Goal: Task Accomplishment & Management: Use online tool/utility

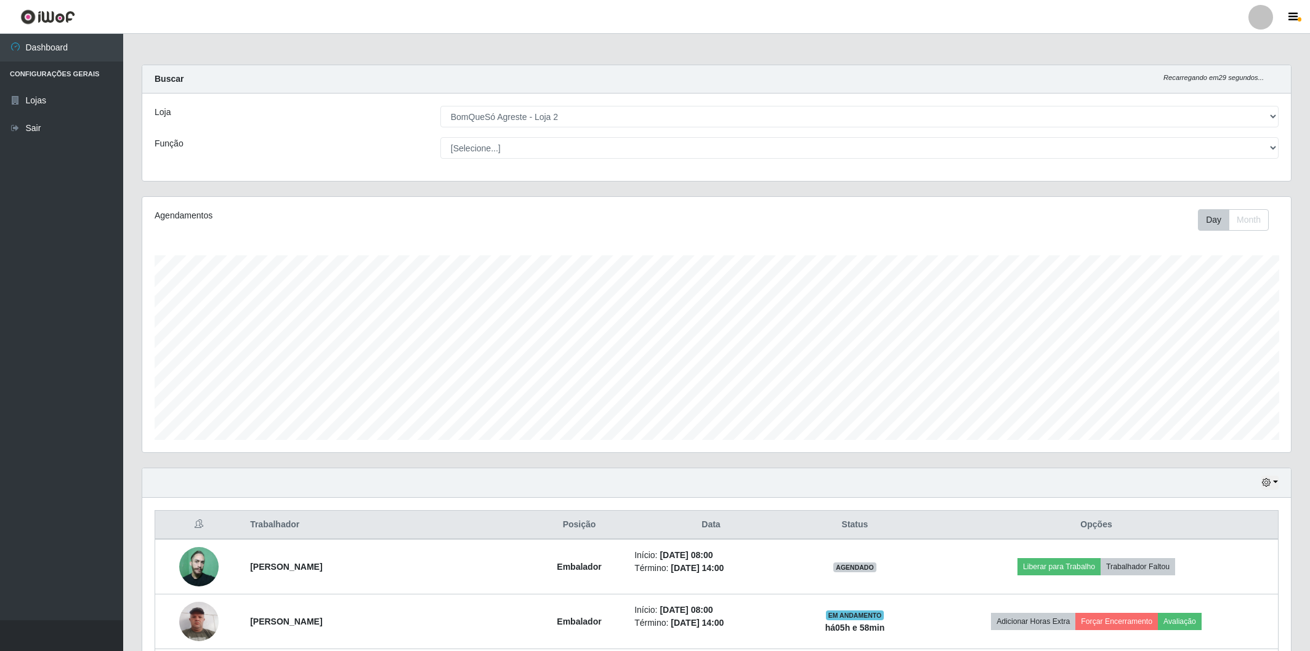
select select "214"
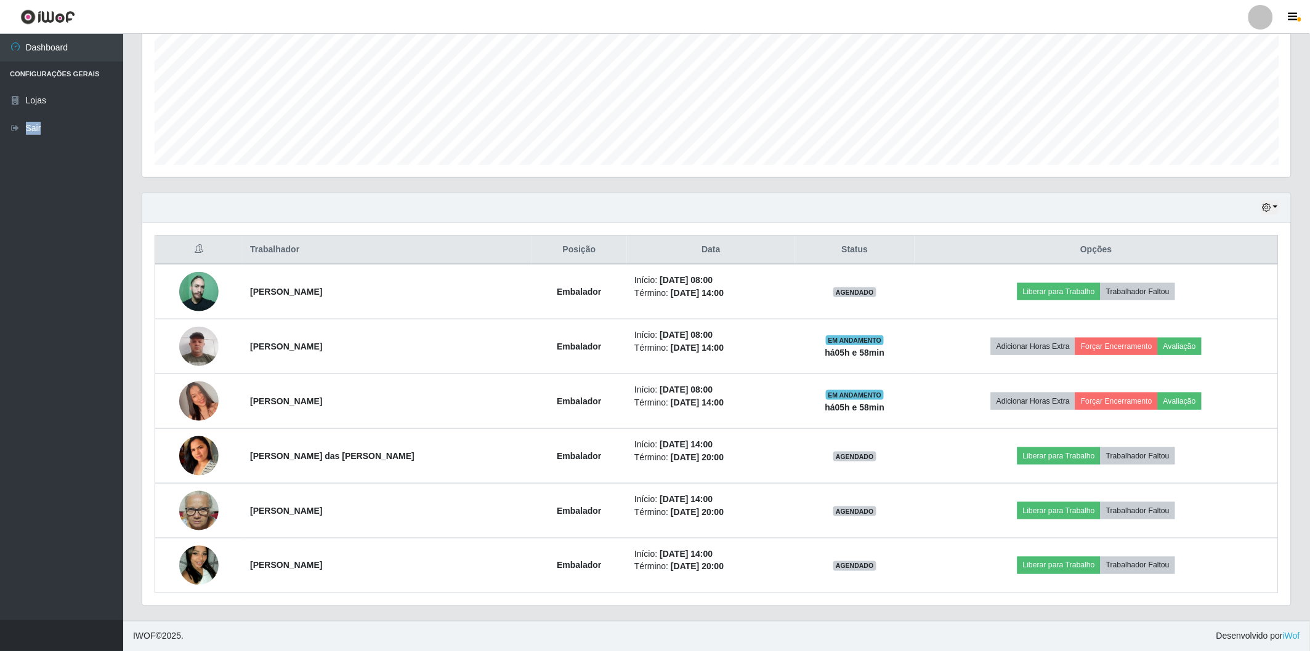
scroll to position [255, 1148]
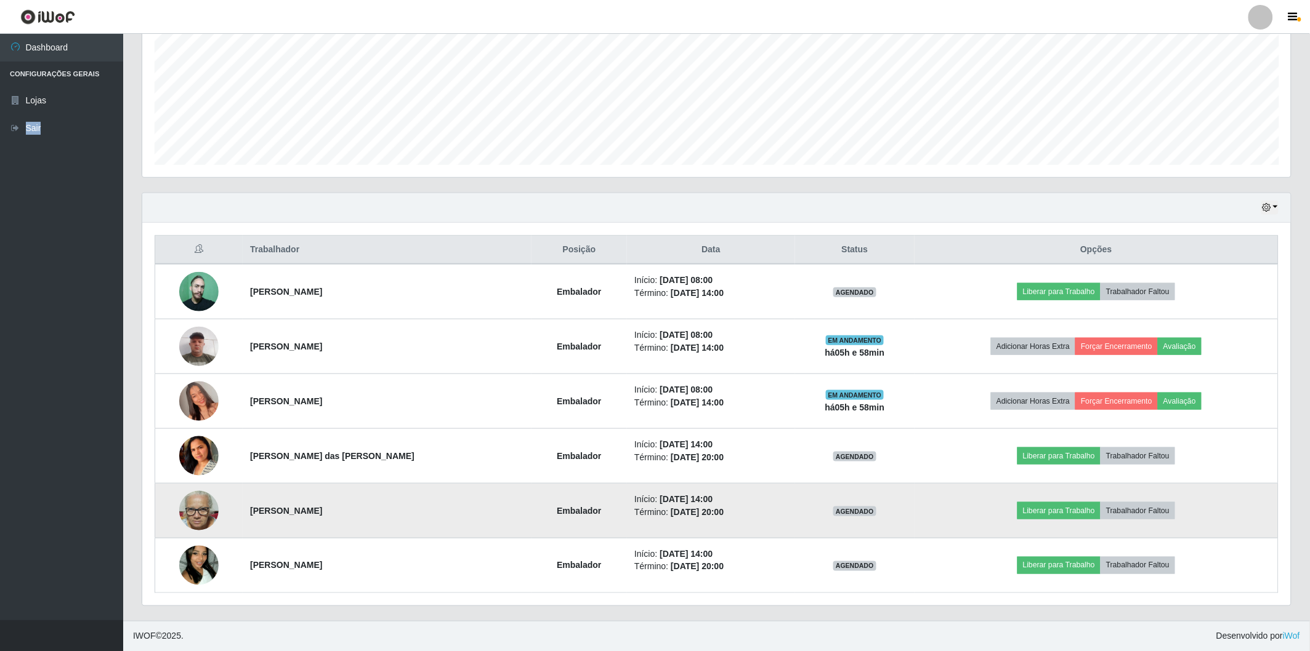
click at [191, 520] on img at bounding box center [198, 511] width 39 height 52
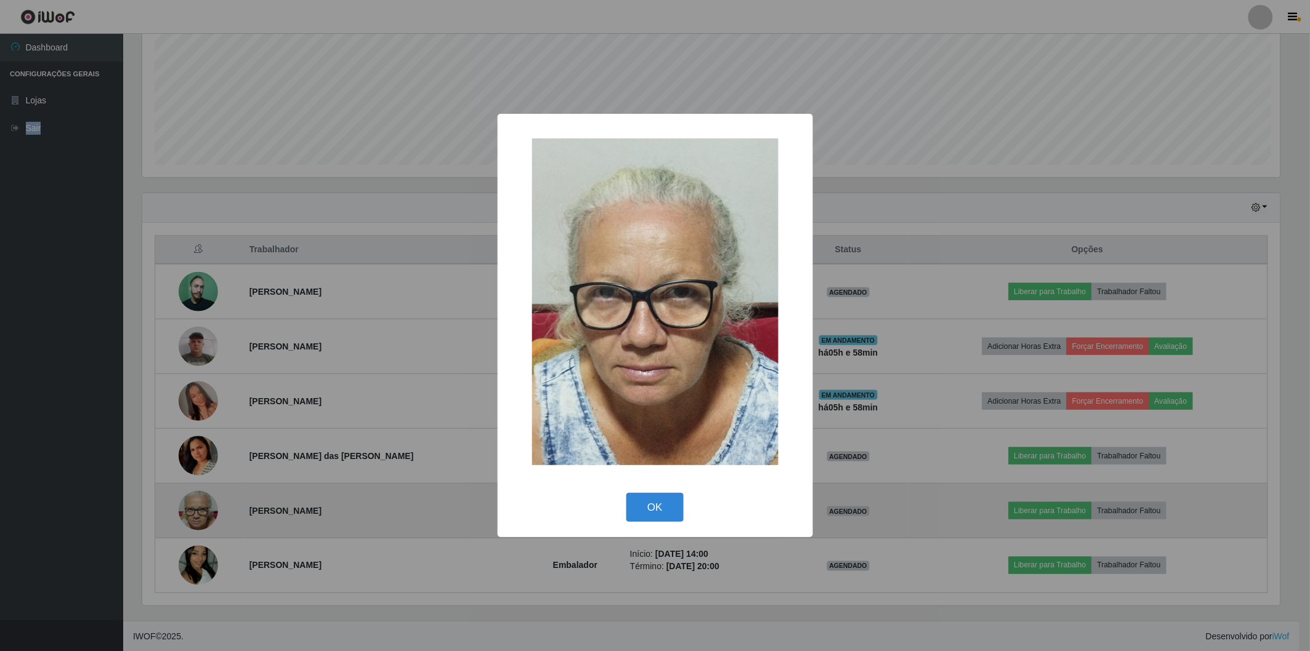
scroll to position [255, 1141]
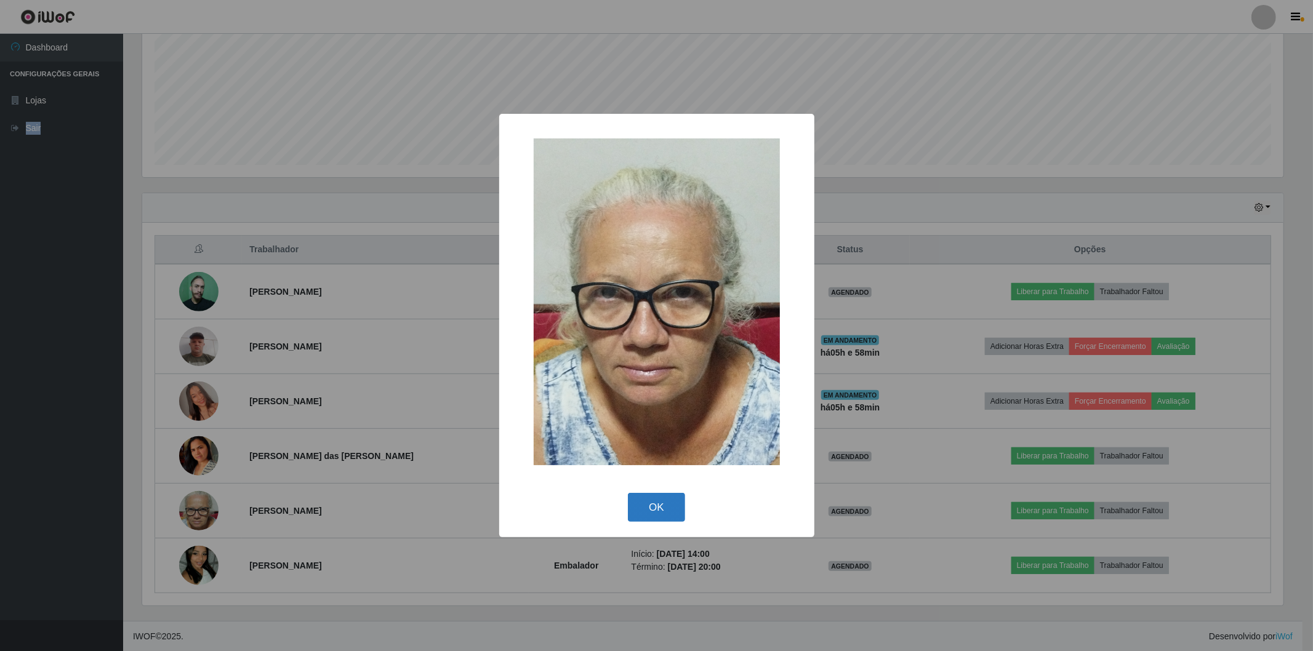
click at [653, 506] on button "OK" at bounding box center [656, 507] width 57 height 29
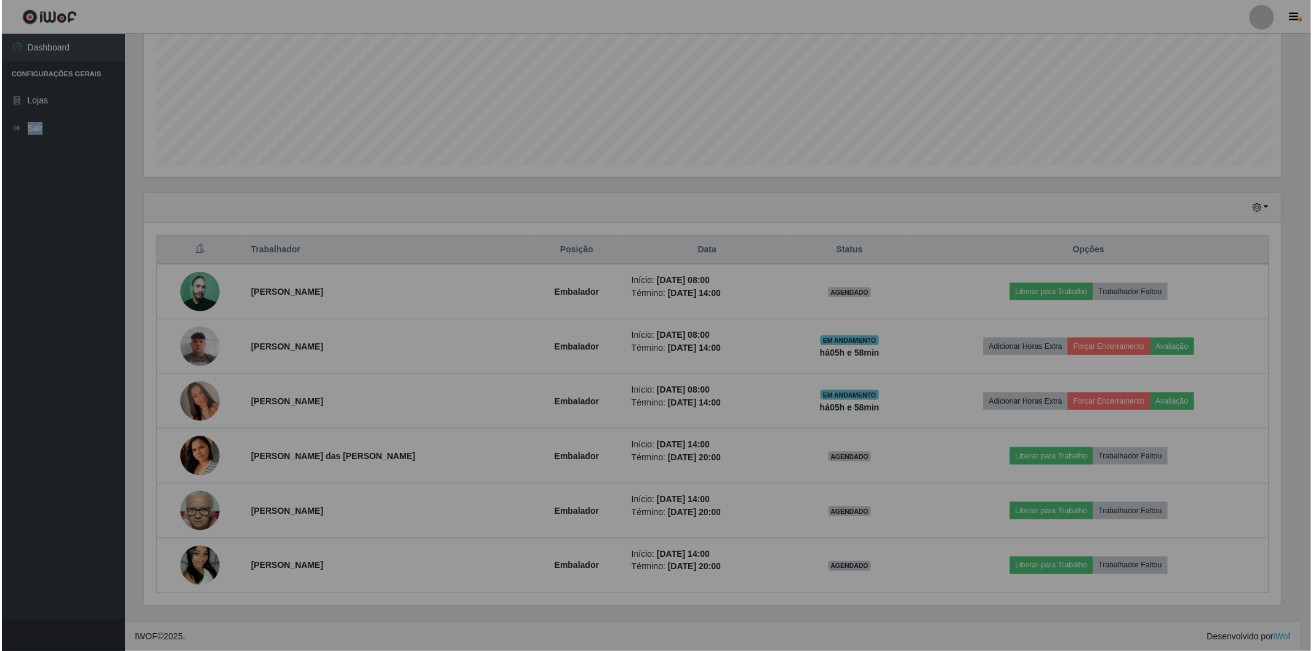
scroll to position [255, 1148]
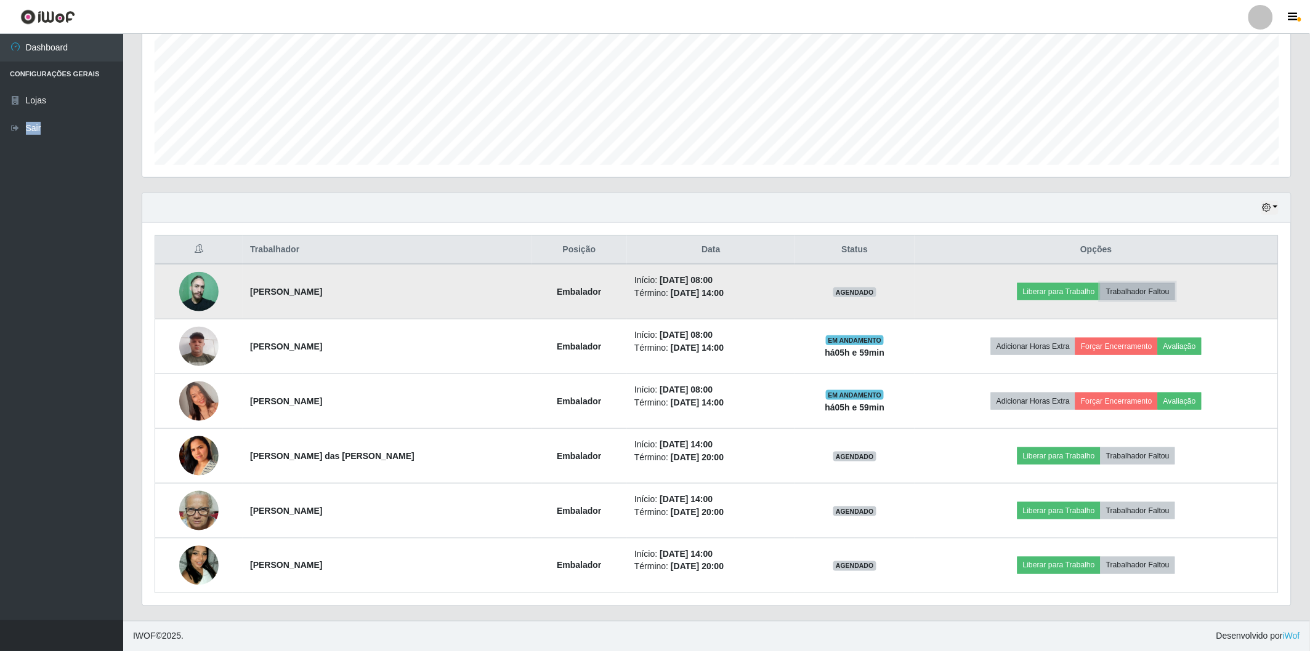
click at [1159, 292] on button "Trabalhador Faltou" at bounding box center [1137, 291] width 75 height 17
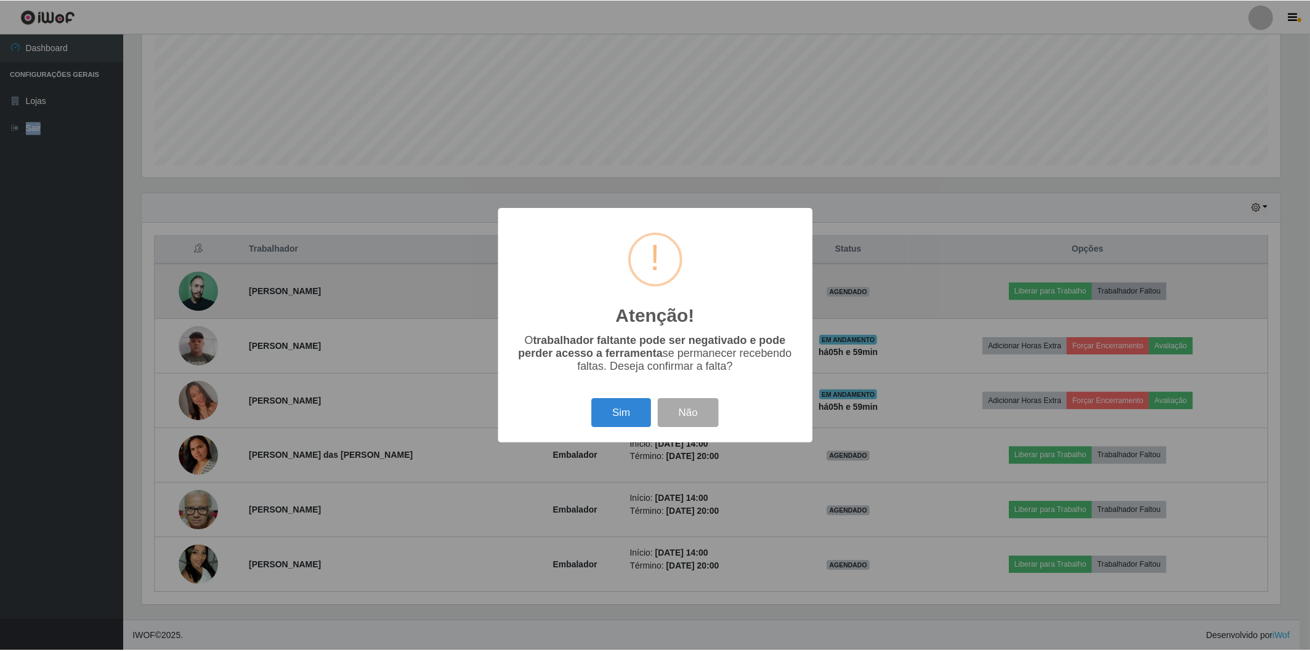
scroll to position [255, 1141]
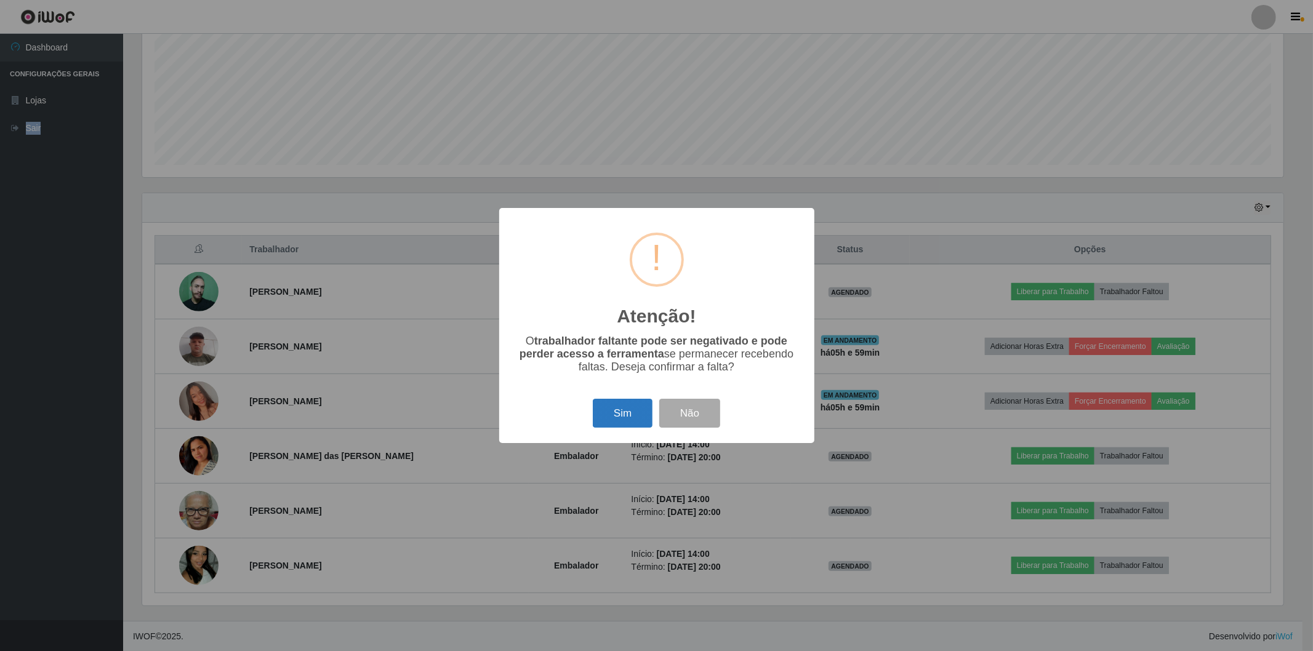
click at [627, 421] on button "Sim" at bounding box center [623, 413] width 60 height 29
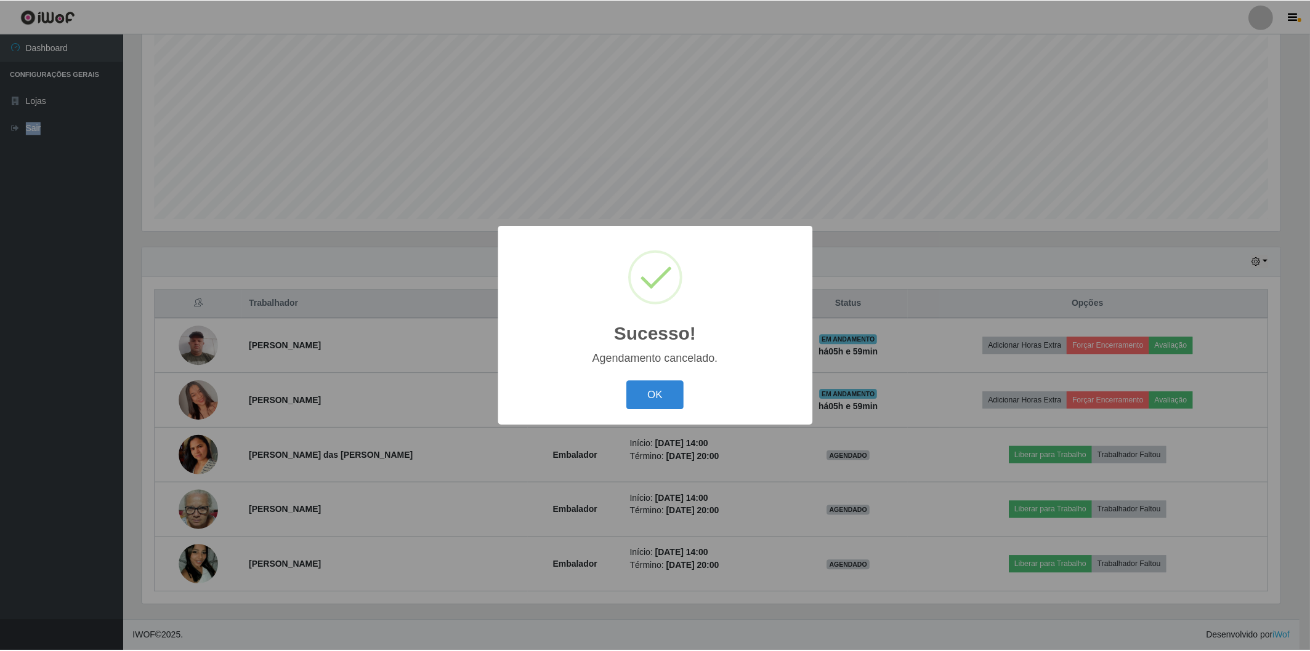
scroll to position [220, 0]
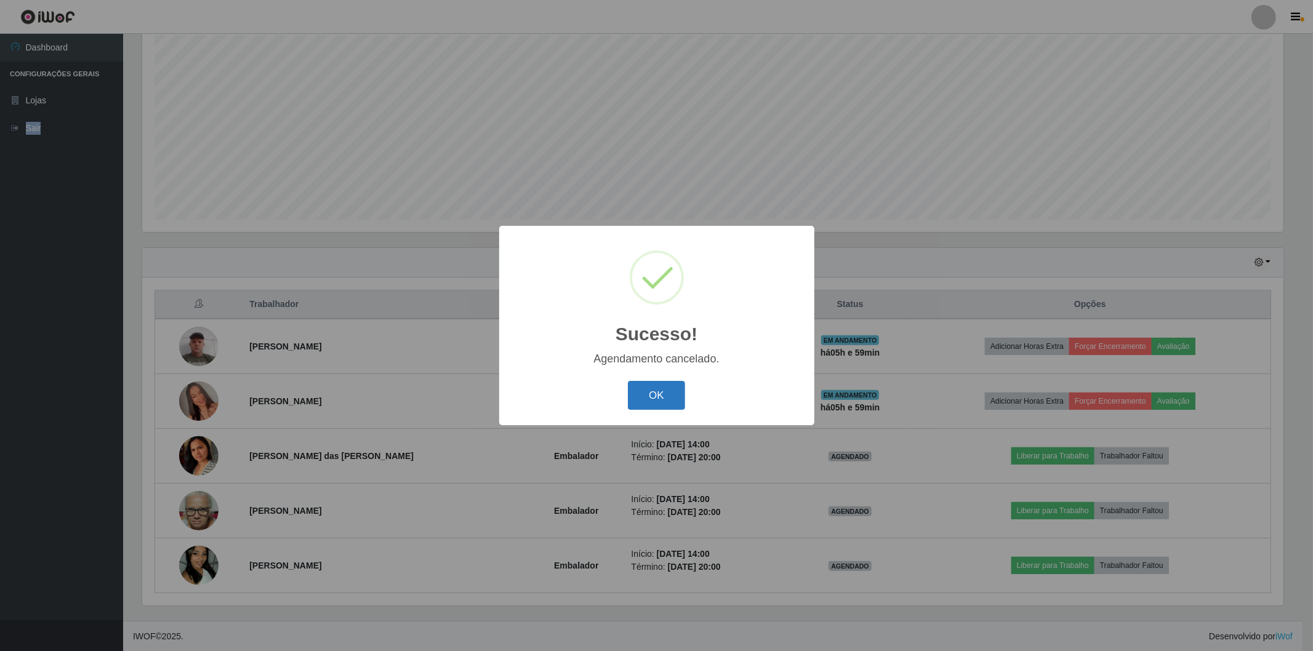
click at [648, 391] on button "OK" at bounding box center [656, 395] width 57 height 29
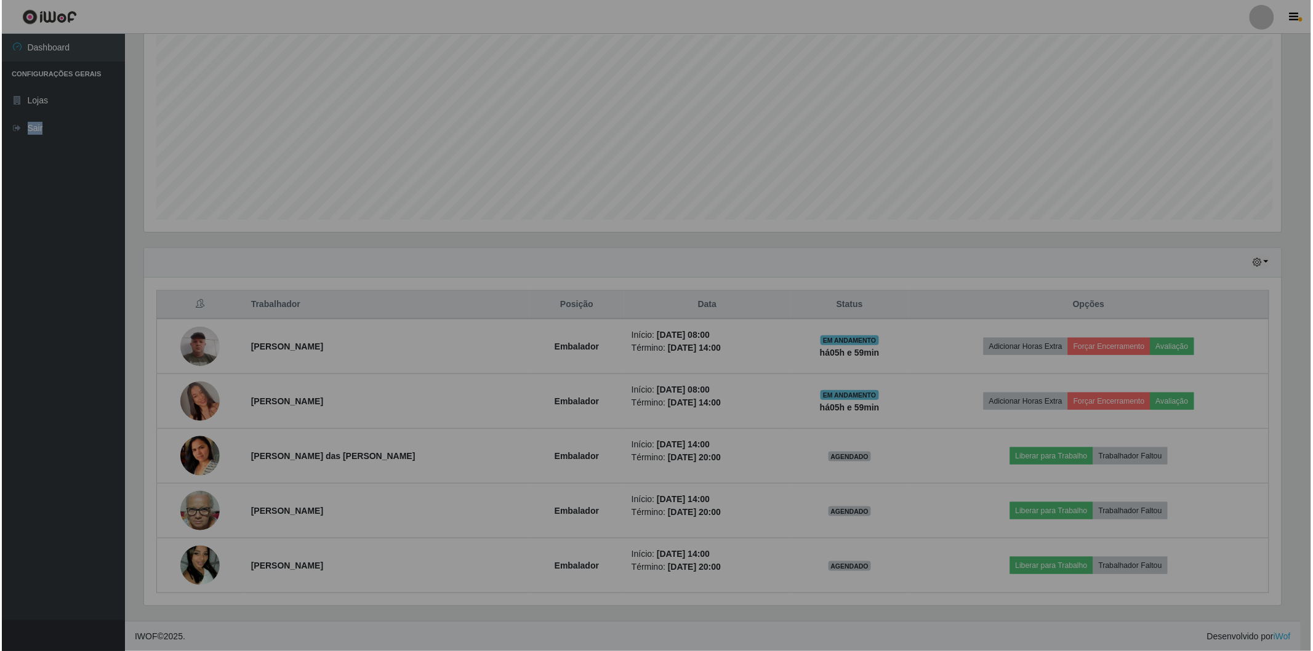
scroll to position [255, 1148]
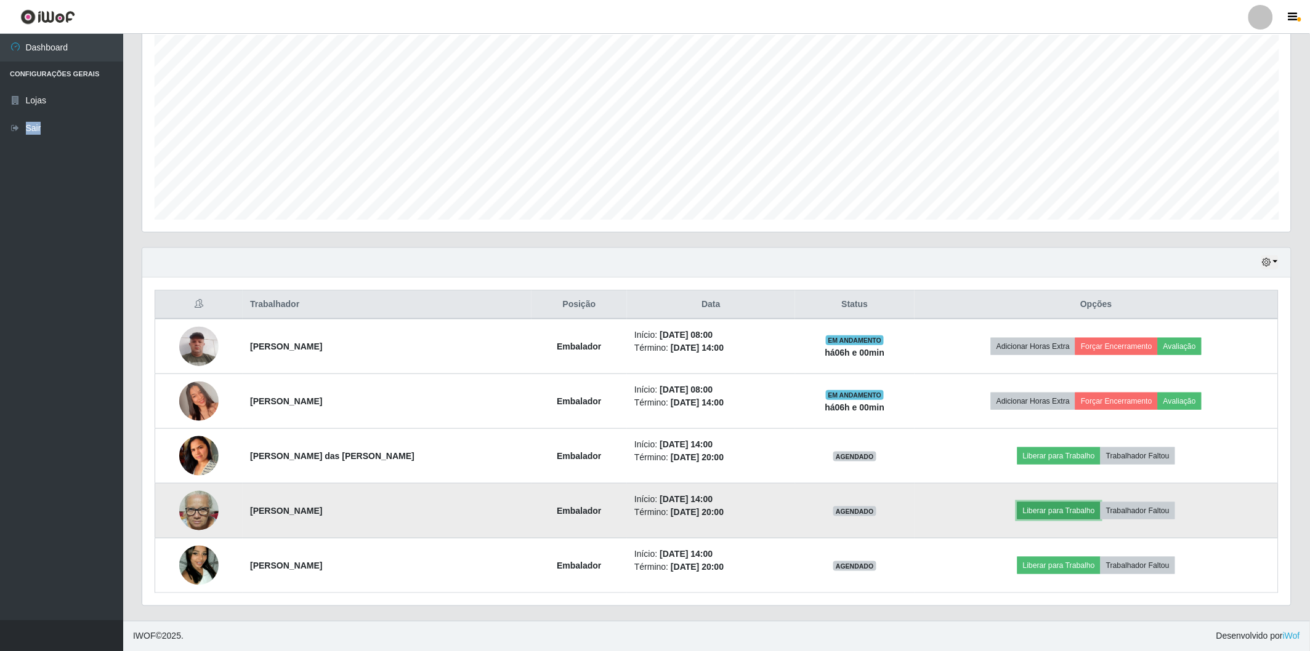
click at [1074, 516] on button "Liberar para Trabalho" at bounding box center [1058, 510] width 83 height 17
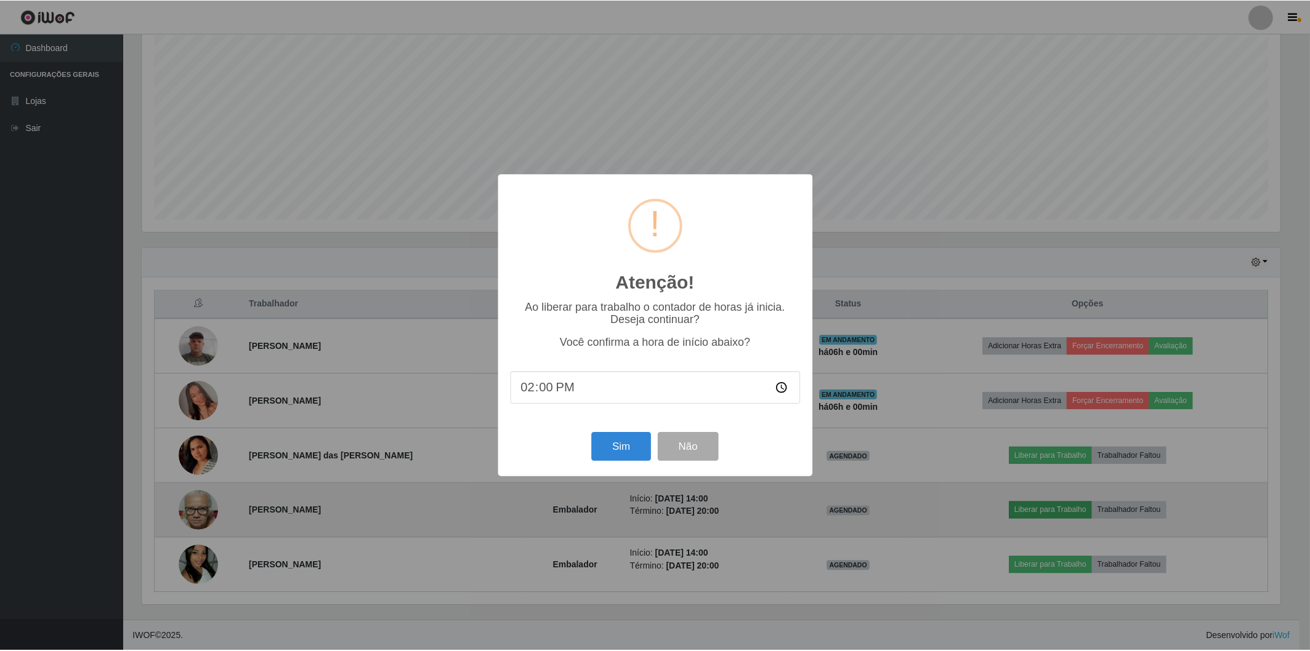
scroll to position [255, 1141]
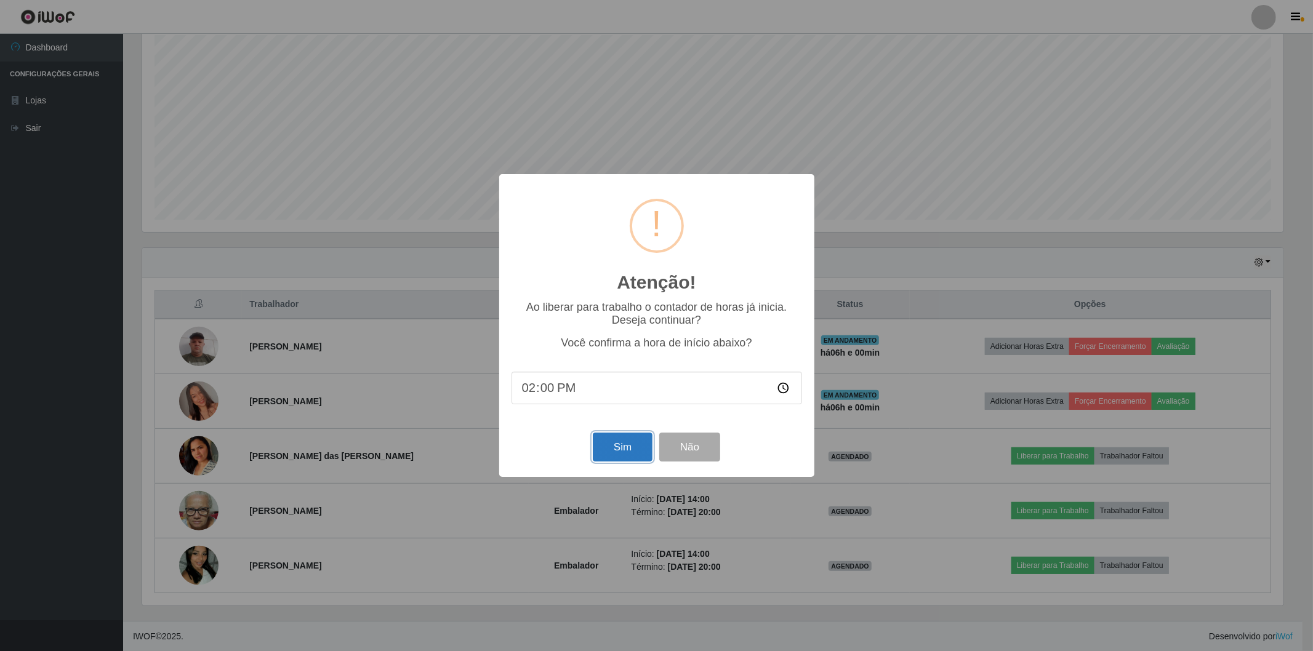
click at [608, 448] on button "Sim" at bounding box center [623, 447] width 60 height 29
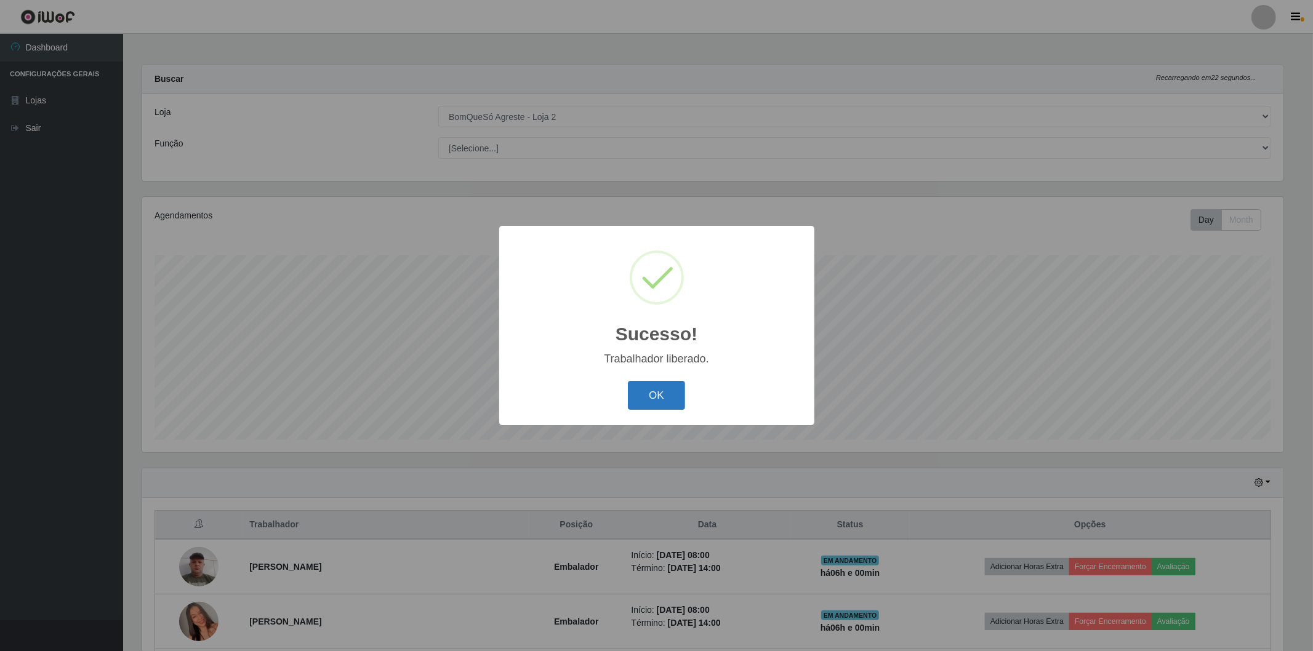
click at [648, 401] on button "OK" at bounding box center [656, 395] width 57 height 29
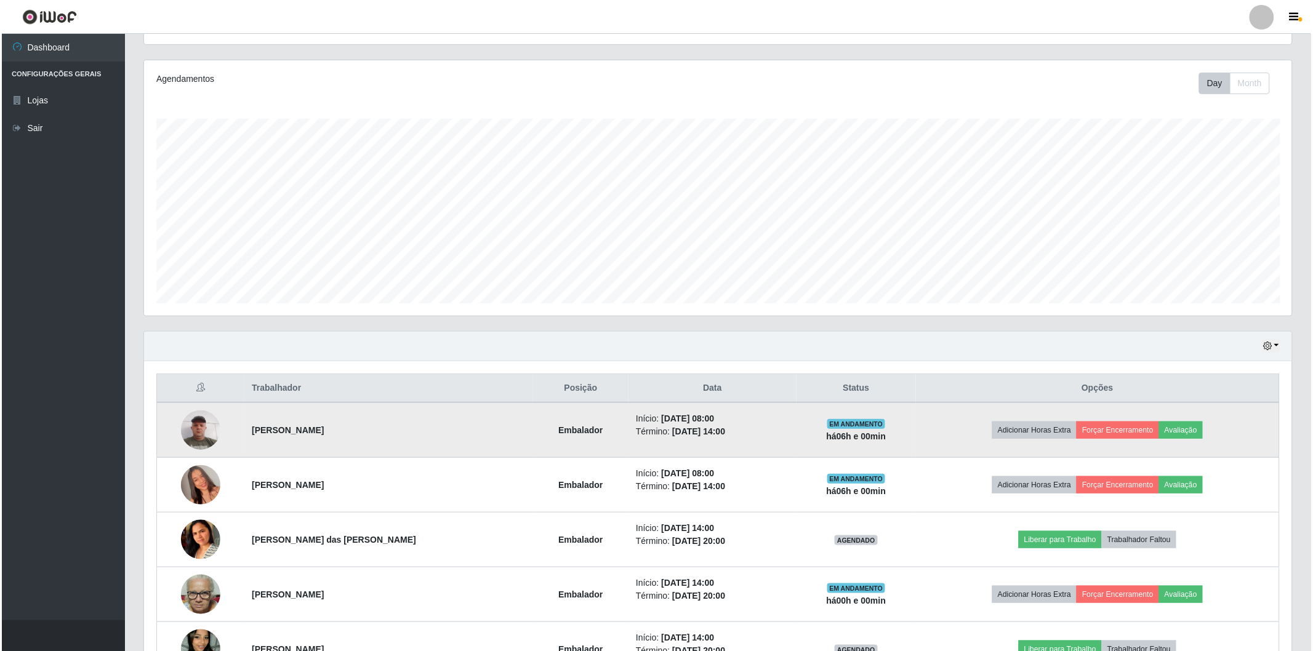
scroll to position [205, 0]
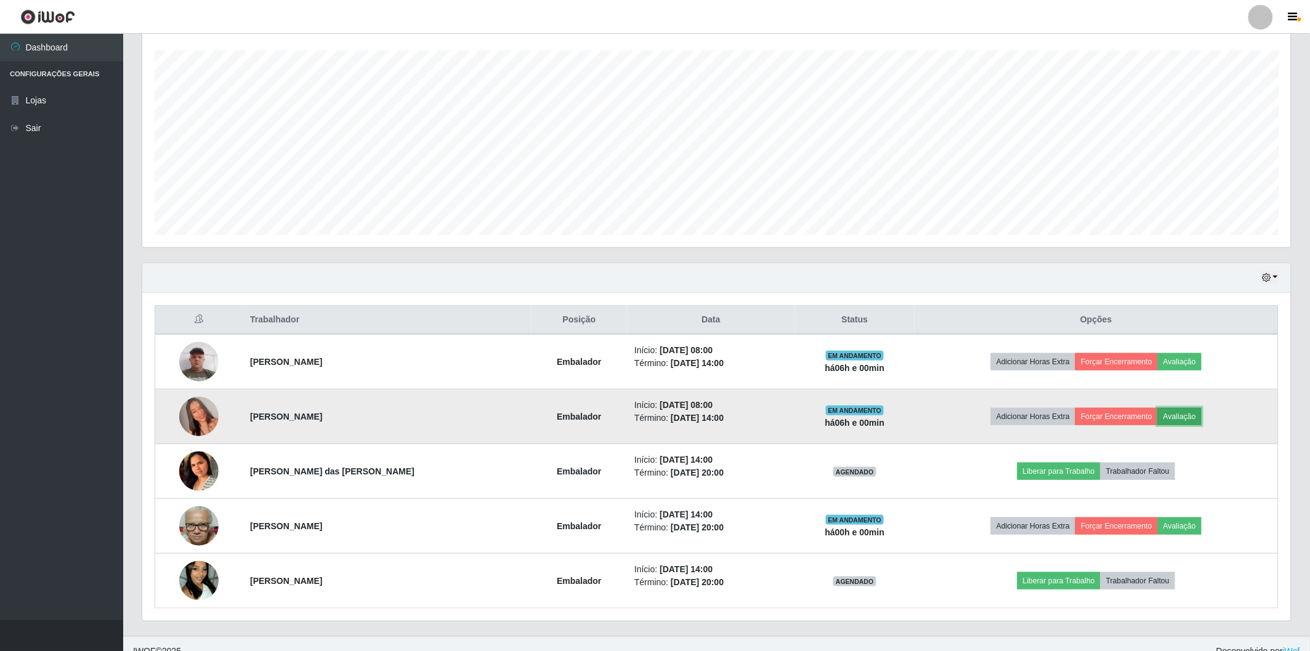
click at [1193, 416] on button "Avaliação" at bounding box center [1180, 416] width 44 height 17
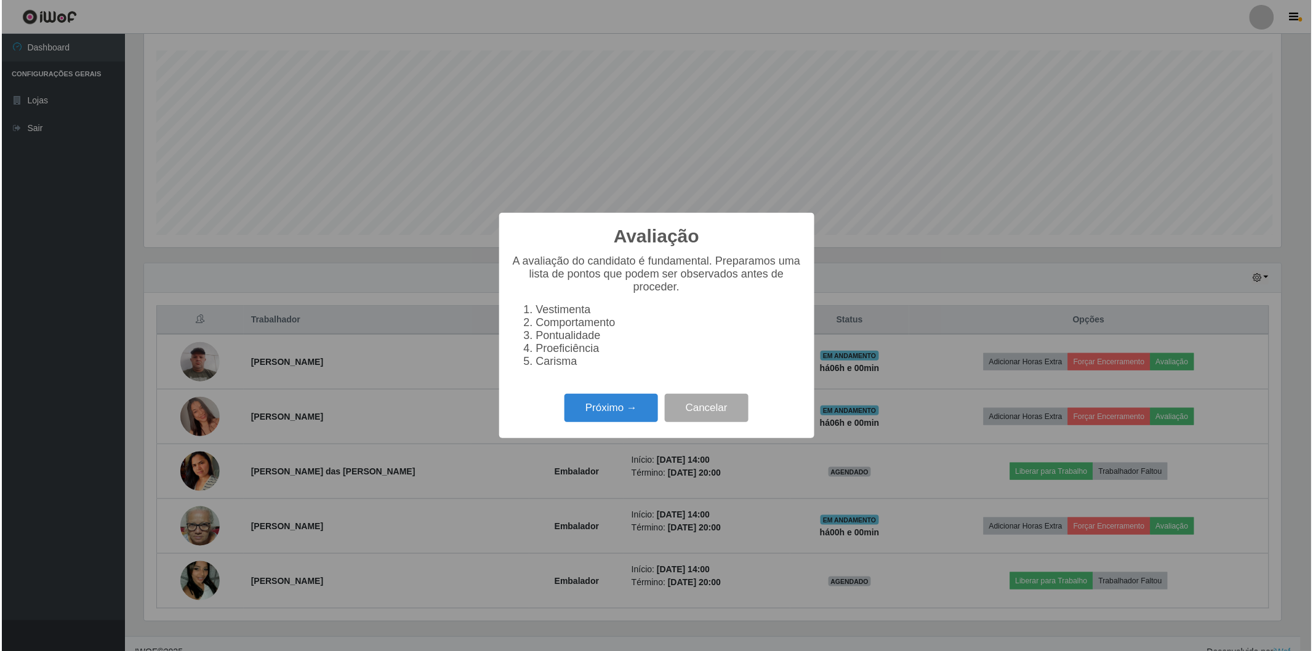
scroll to position [255, 1141]
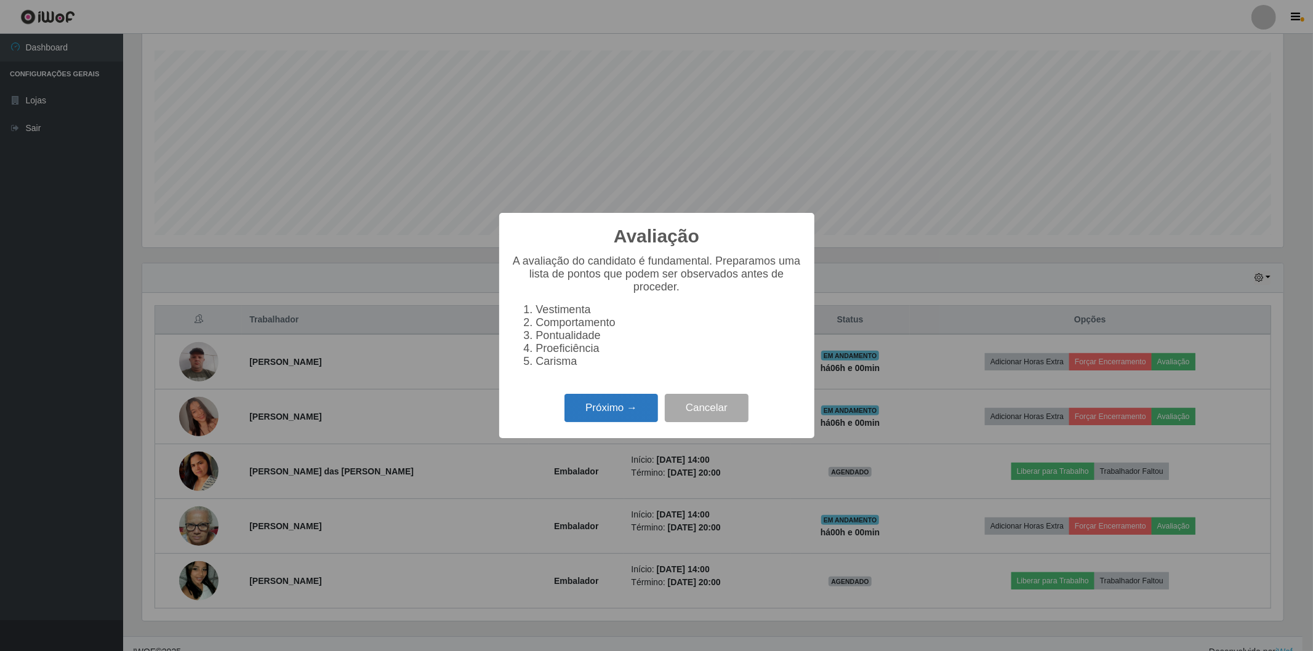
click at [594, 404] on button "Próximo →" at bounding box center [612, 408] width 94 height 29
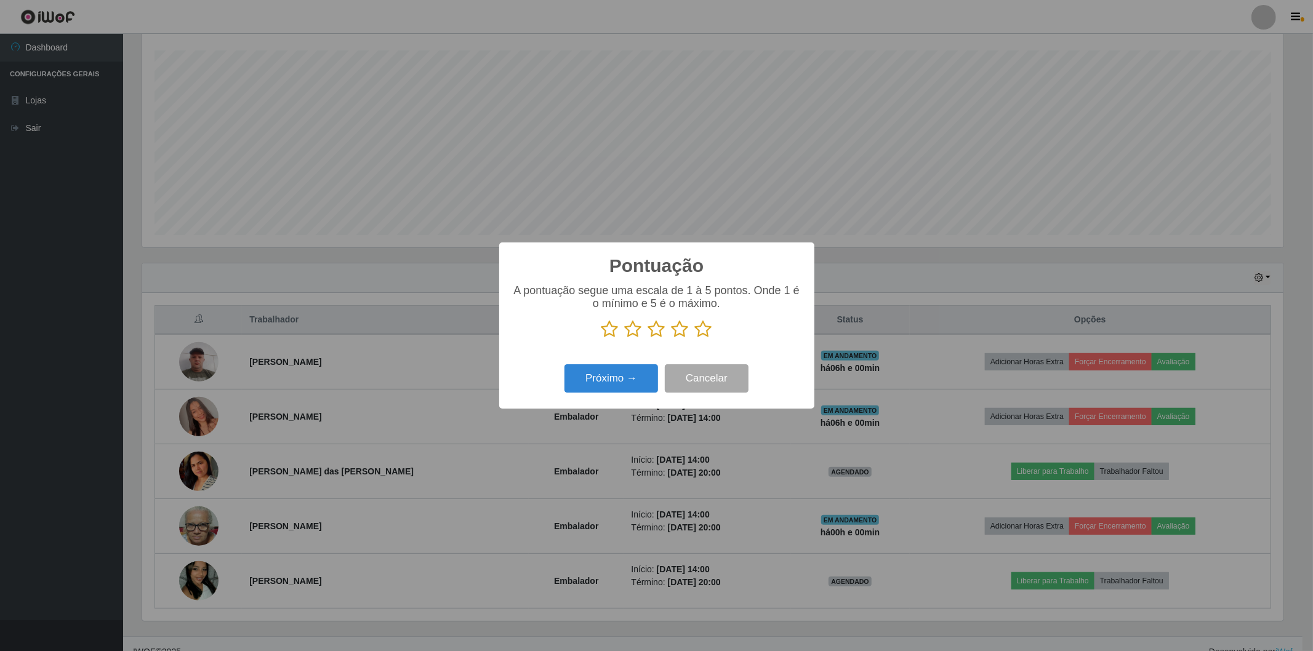
scroll to position [615499, 614613]
click at [700, 329] on icon at bounding box center [703, 329] width 17 height 18
click at [695, 339] on input "radio" at bounding box center [695, 339] width 0 height 0
click at [600, 379] on button "Próximo →" at bounding box center [612, 379] width 94 height 29
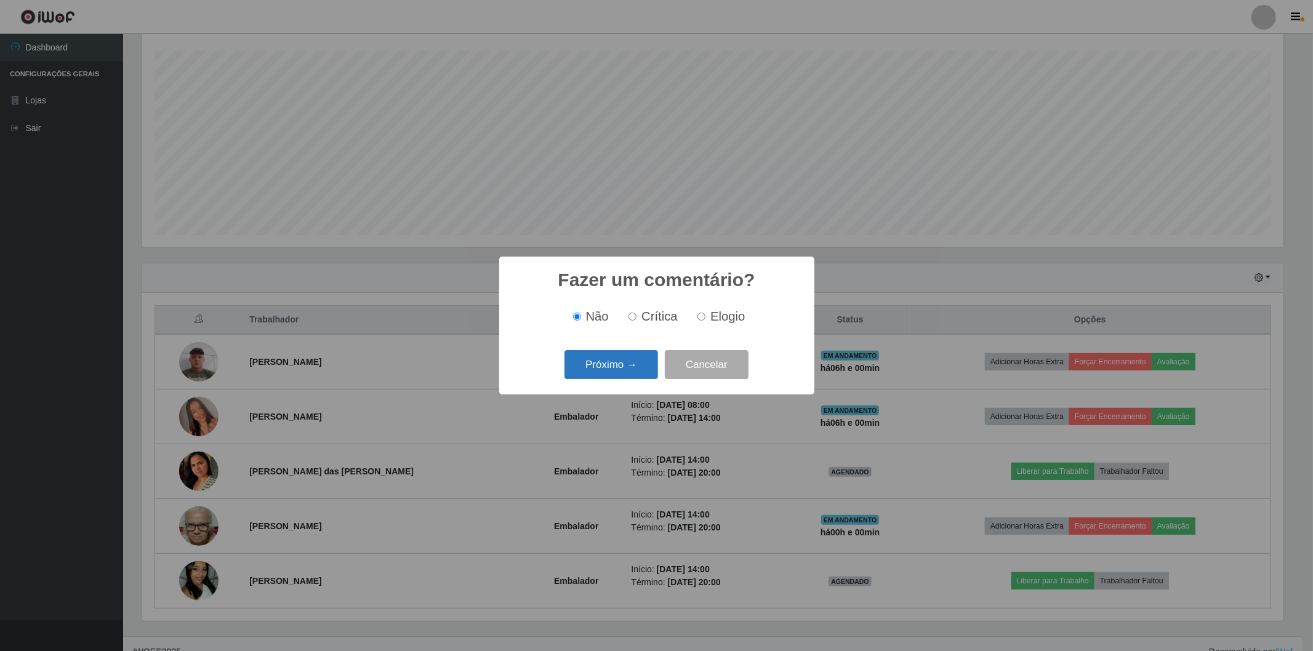
click at [616, 373] on button "Próximo →" at bounding box center [612, 364] width 94 height 29
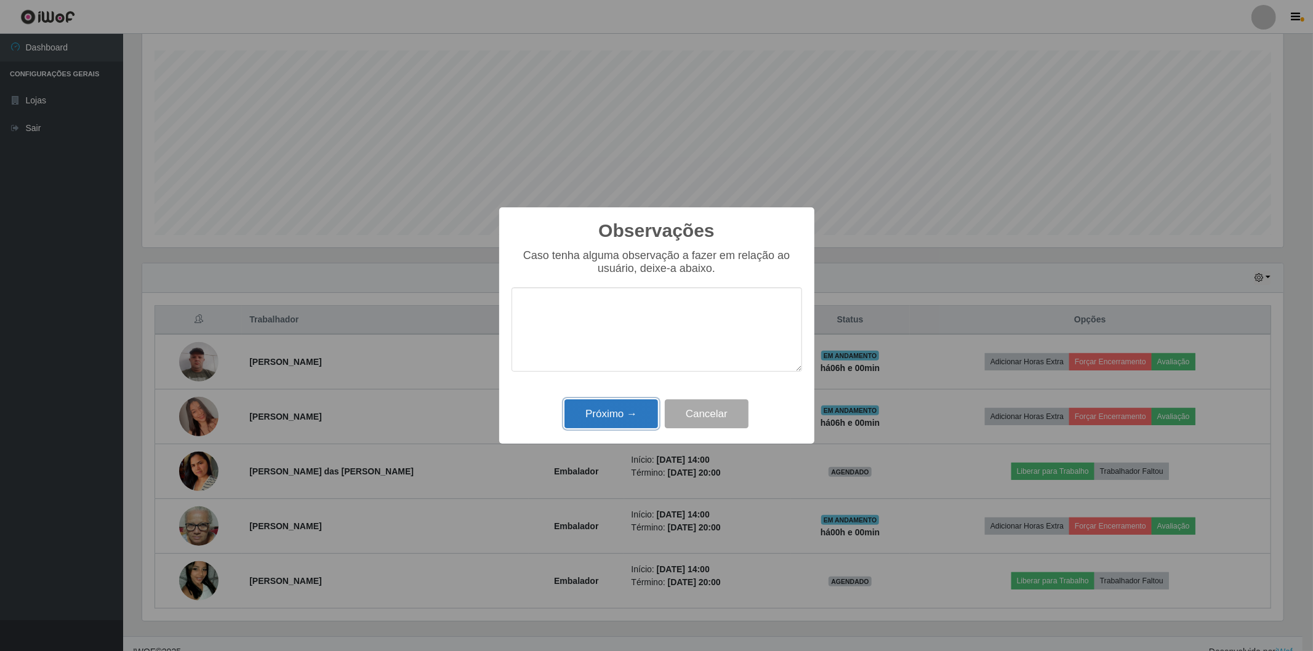
click at [616, 420] on button "Próximo →" at bounding box center [612, 414] width 94 height 29
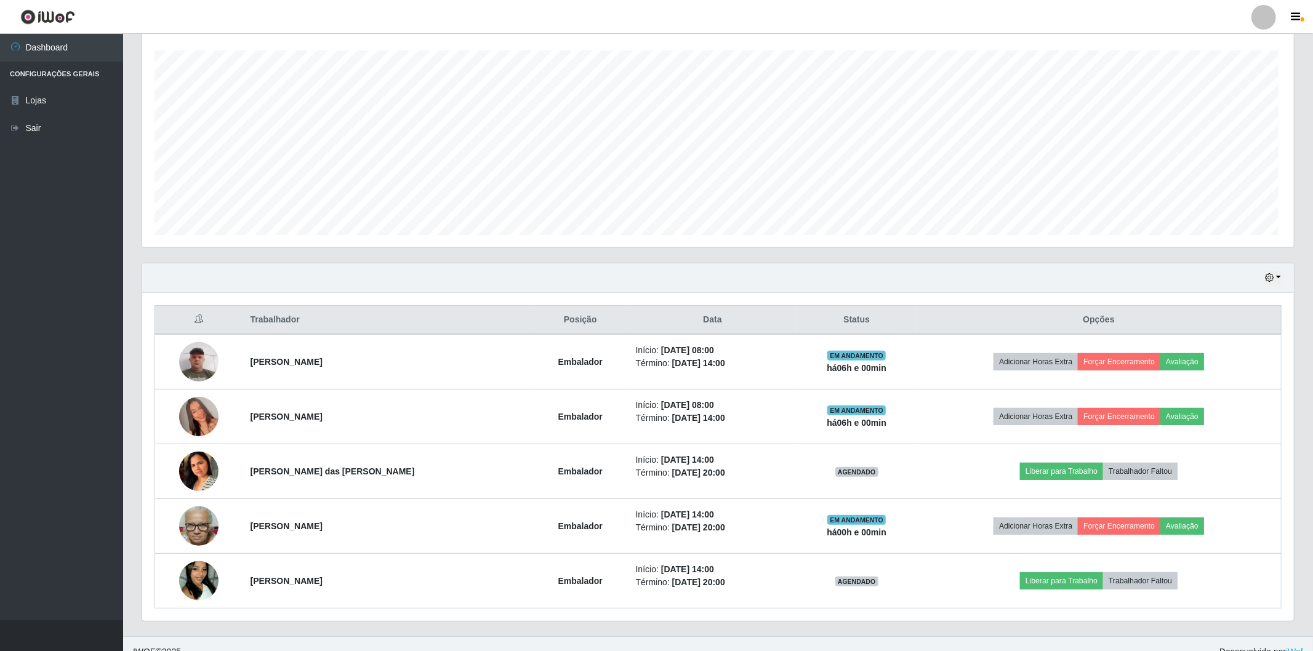
scroll to position [255, 1148]
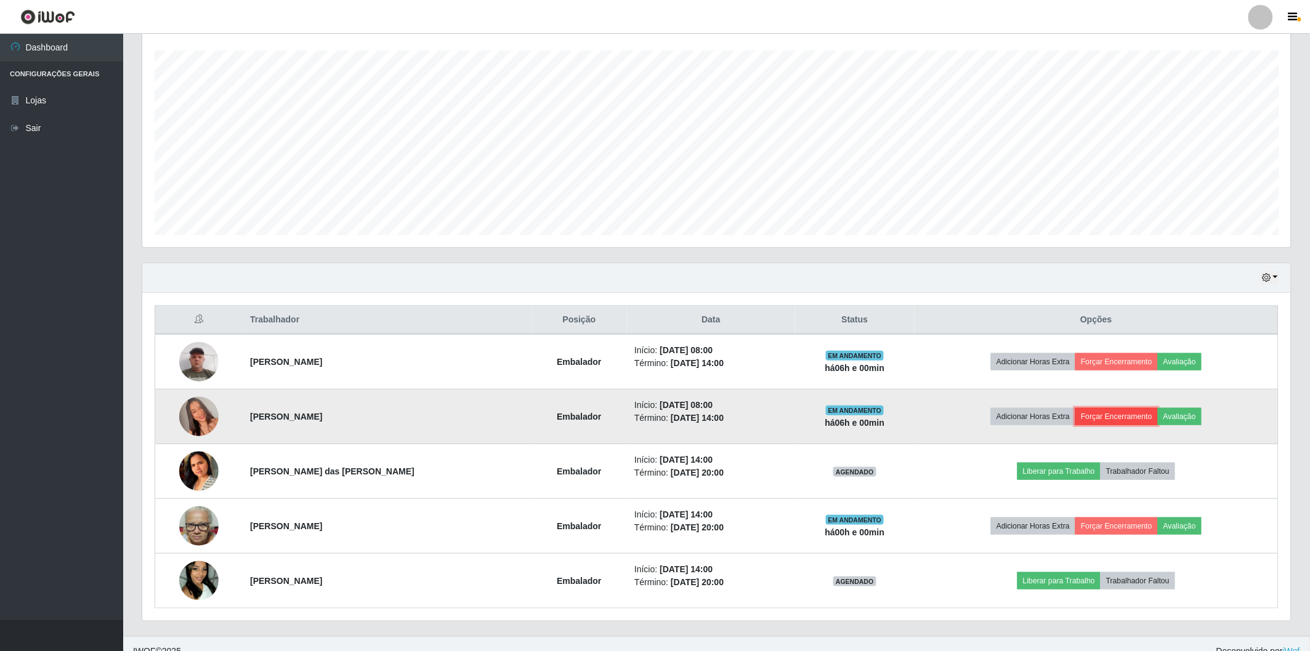
click at [1111, 419] on button "Forçar Encerramento" at bounding box center [1116, 416] width 83 height 17
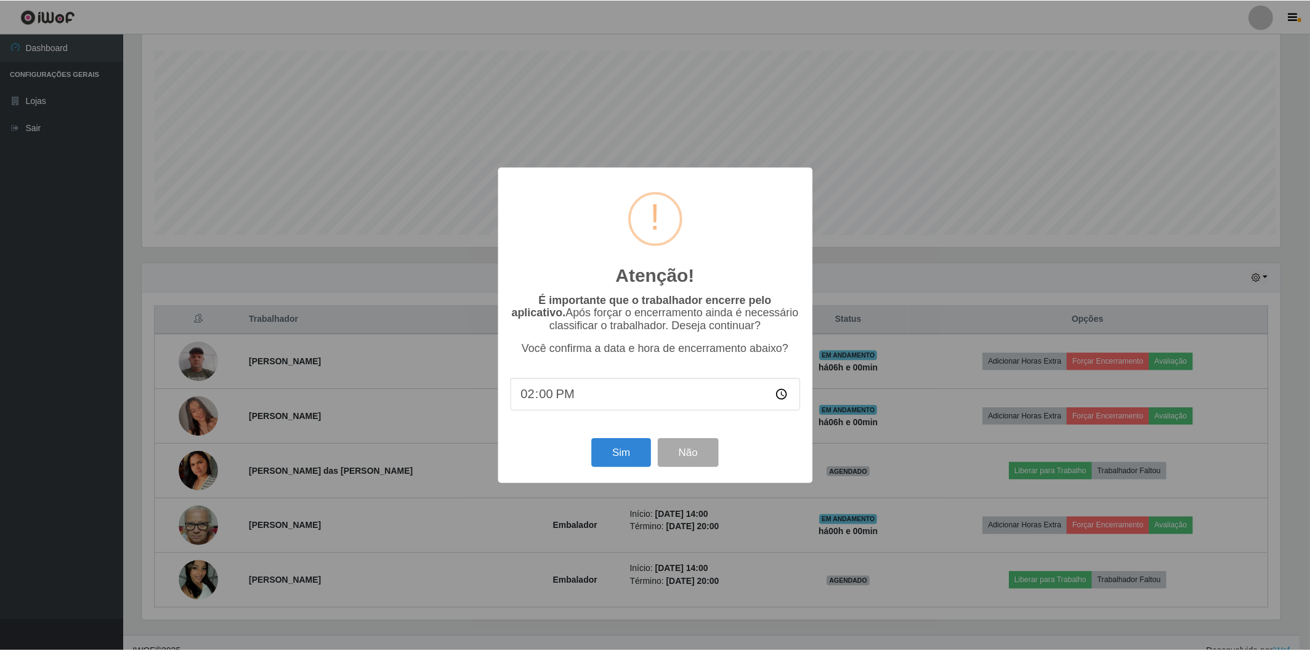
scroll to position [255, 1141]
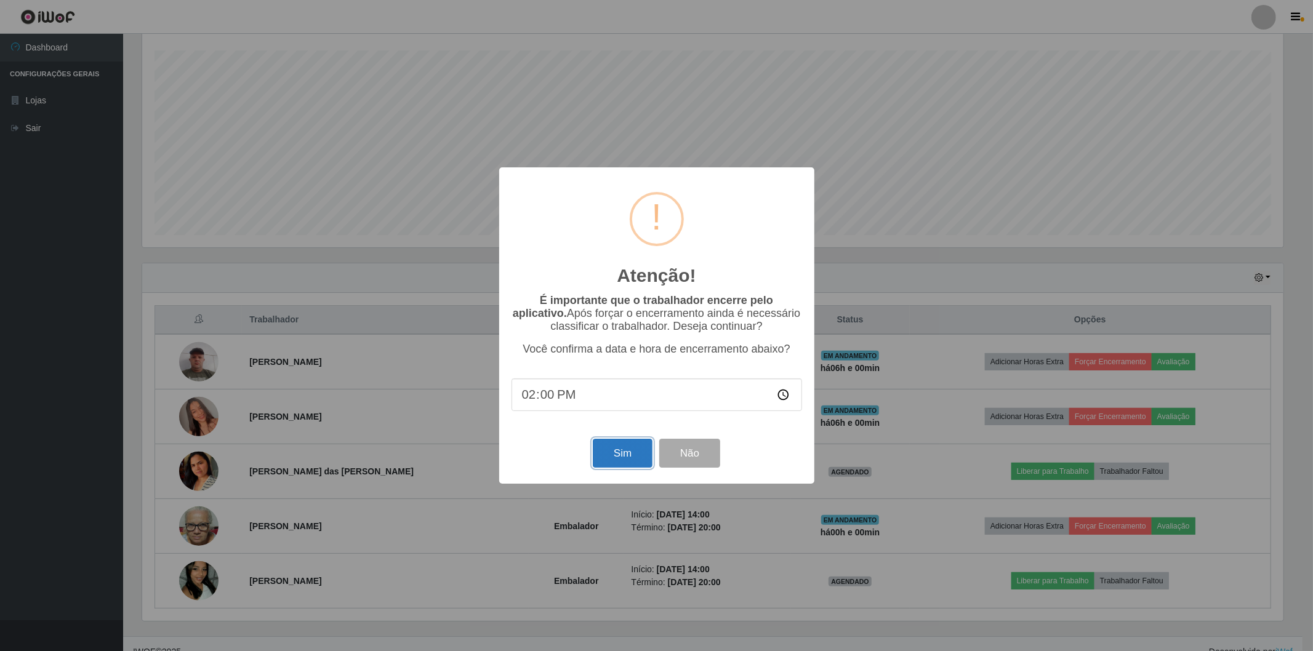
click at [629, 452] on button "Sim" at bounding box center [623, 453] width 60 height 29
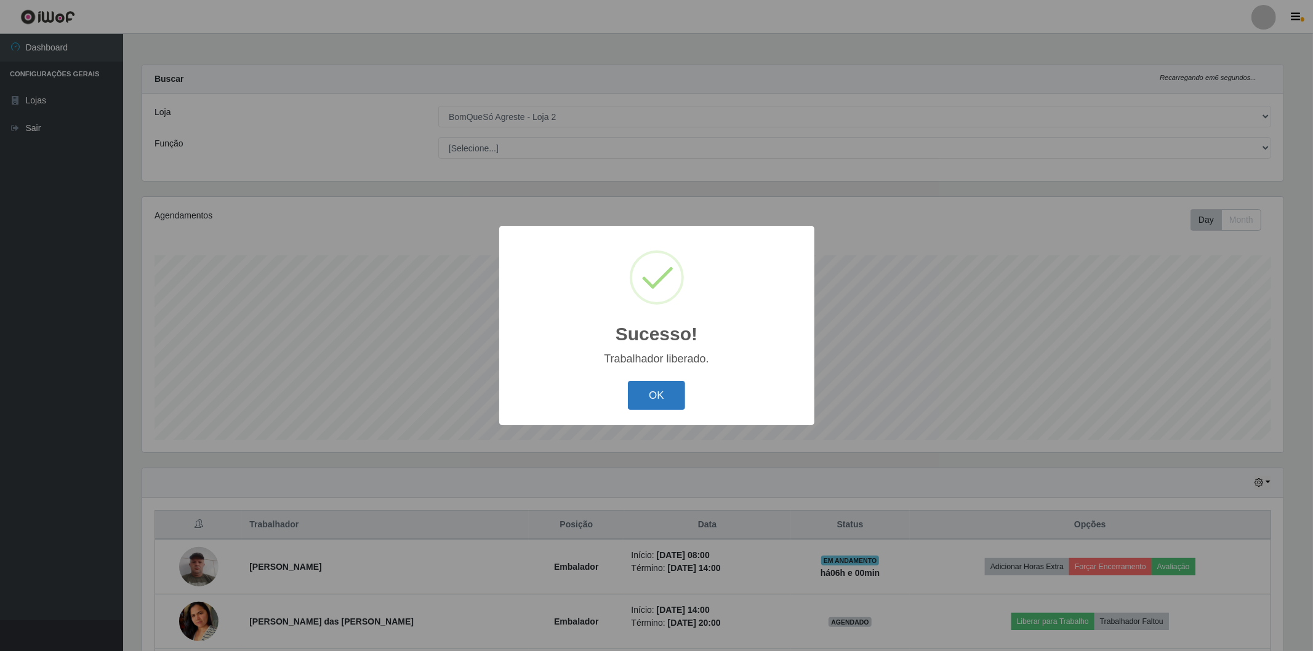
click at [651, 403] on button "OK" at bounding box center [656, 395] width 57 height 29
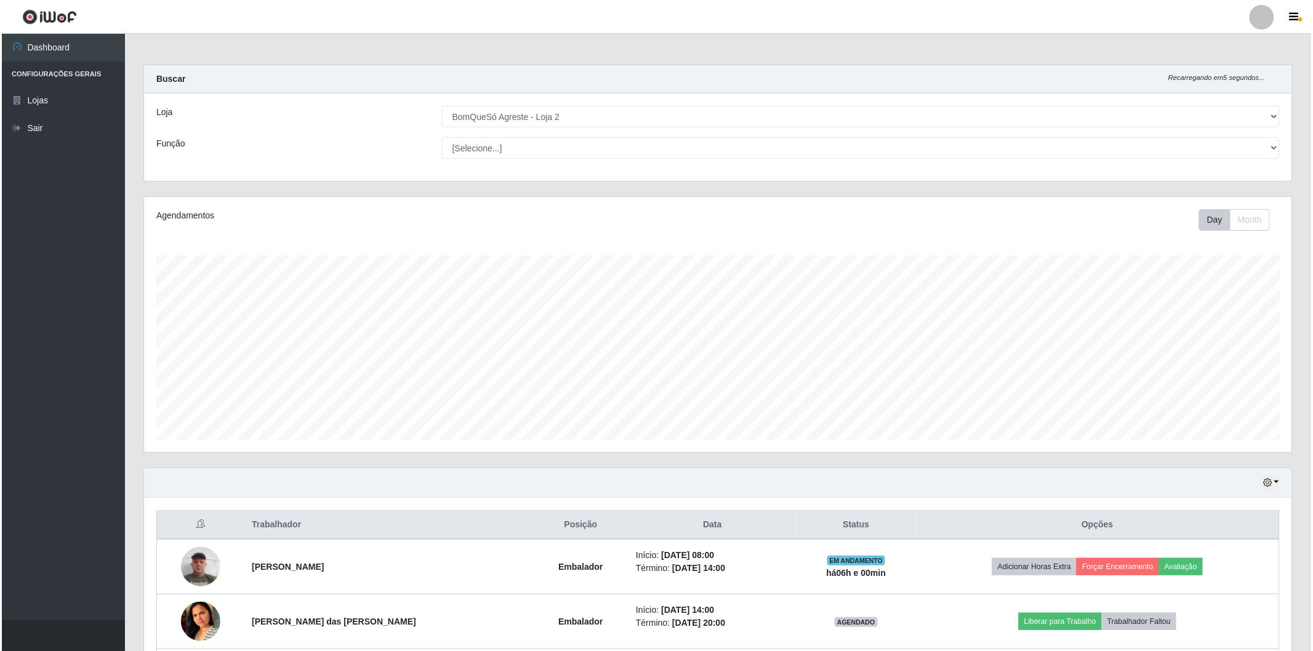
scroll to position [166, 0]
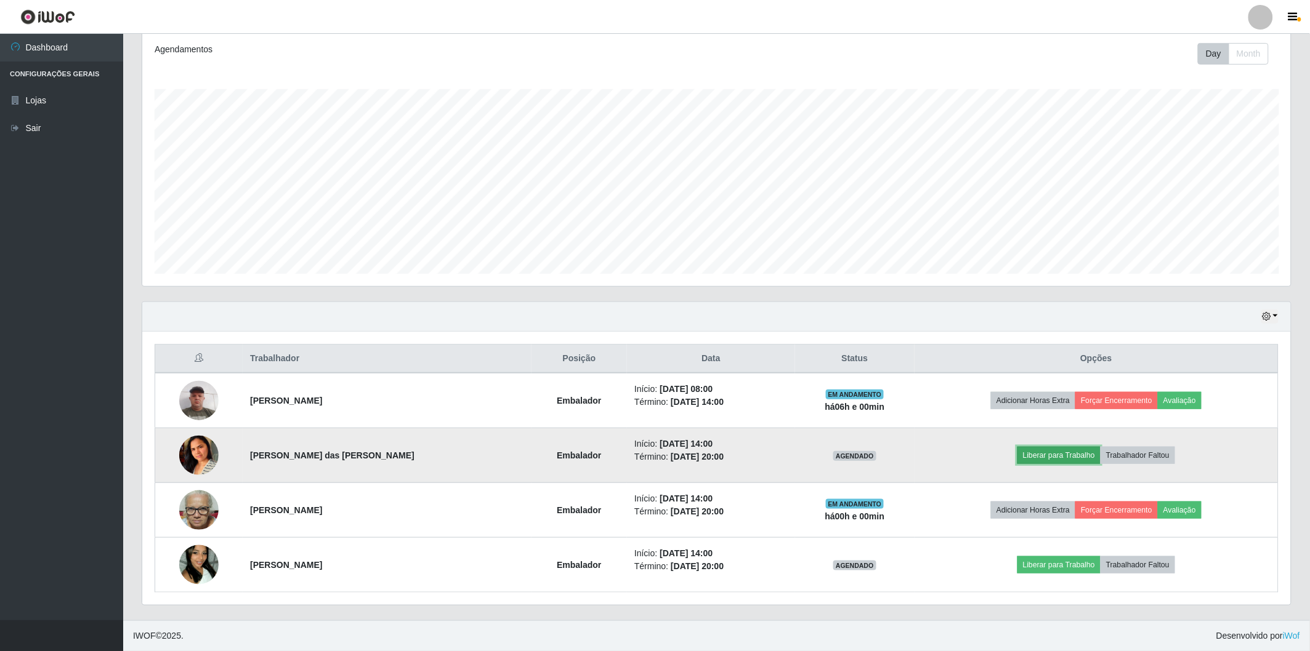
click at [1026, 459] on button "Liberar para Trabalho" at bounding box center [1058, 455] width 83 height 17
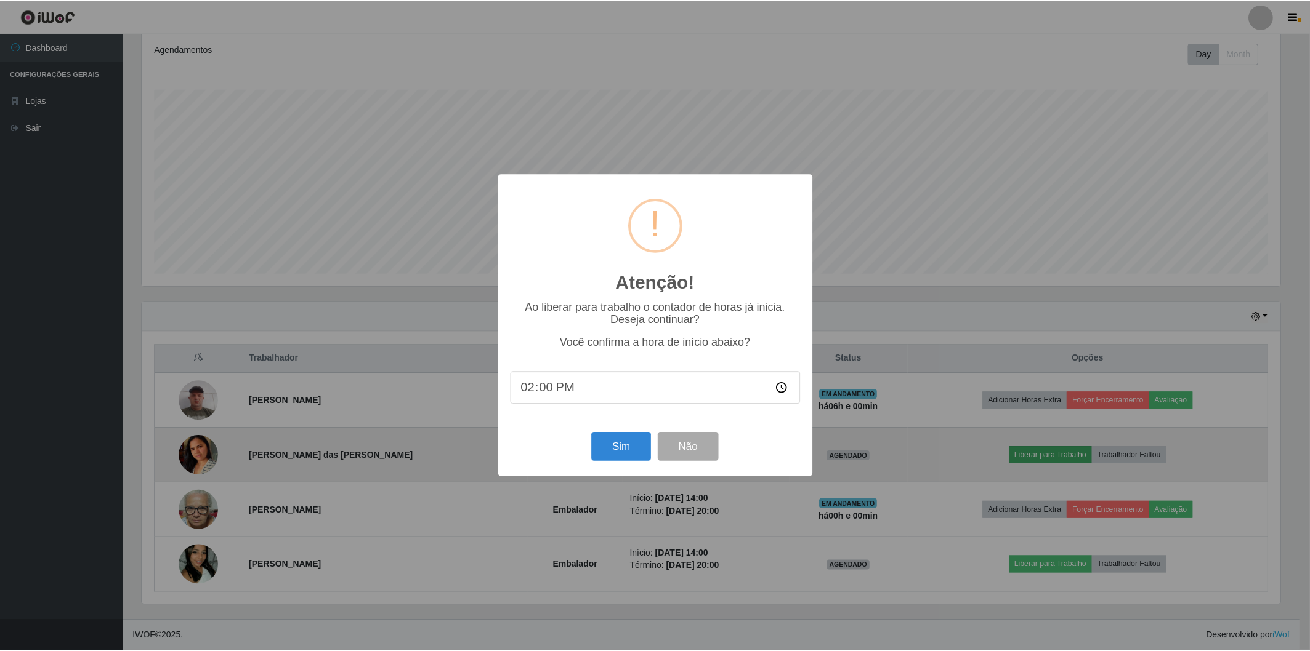
scroll to position [255, 1141]
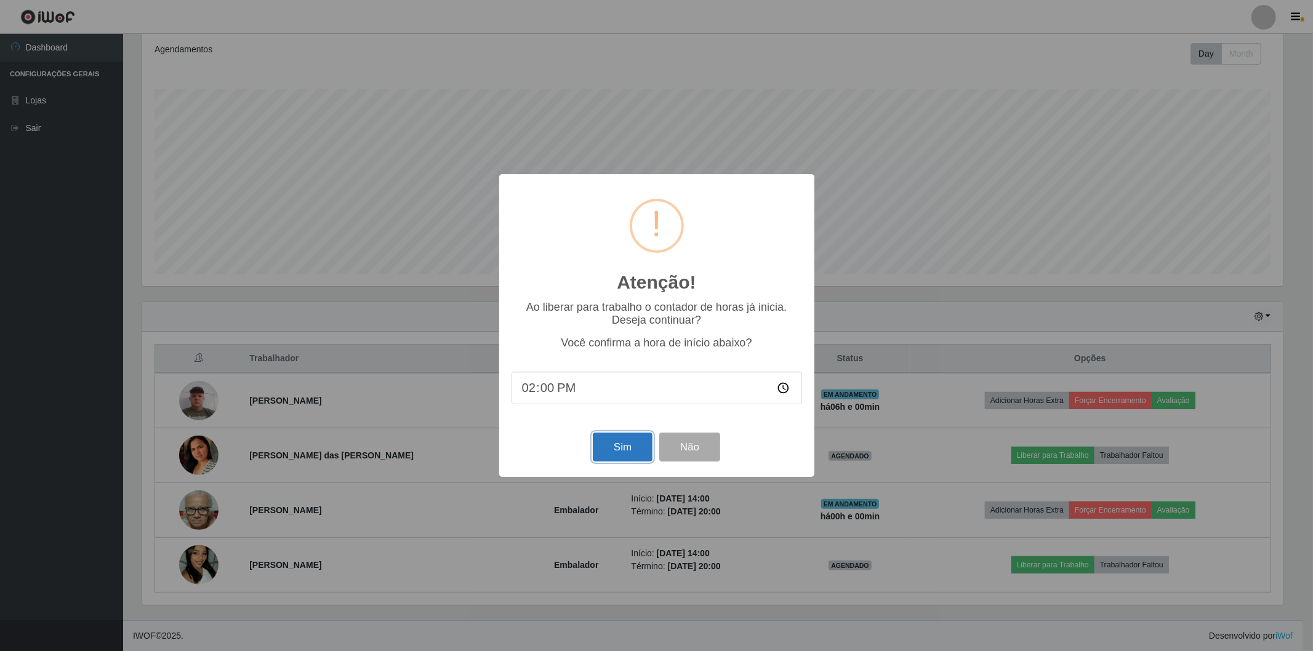
click at [595, 445] on button "Sim" at bounding box center [623, 447] width 60 height 29
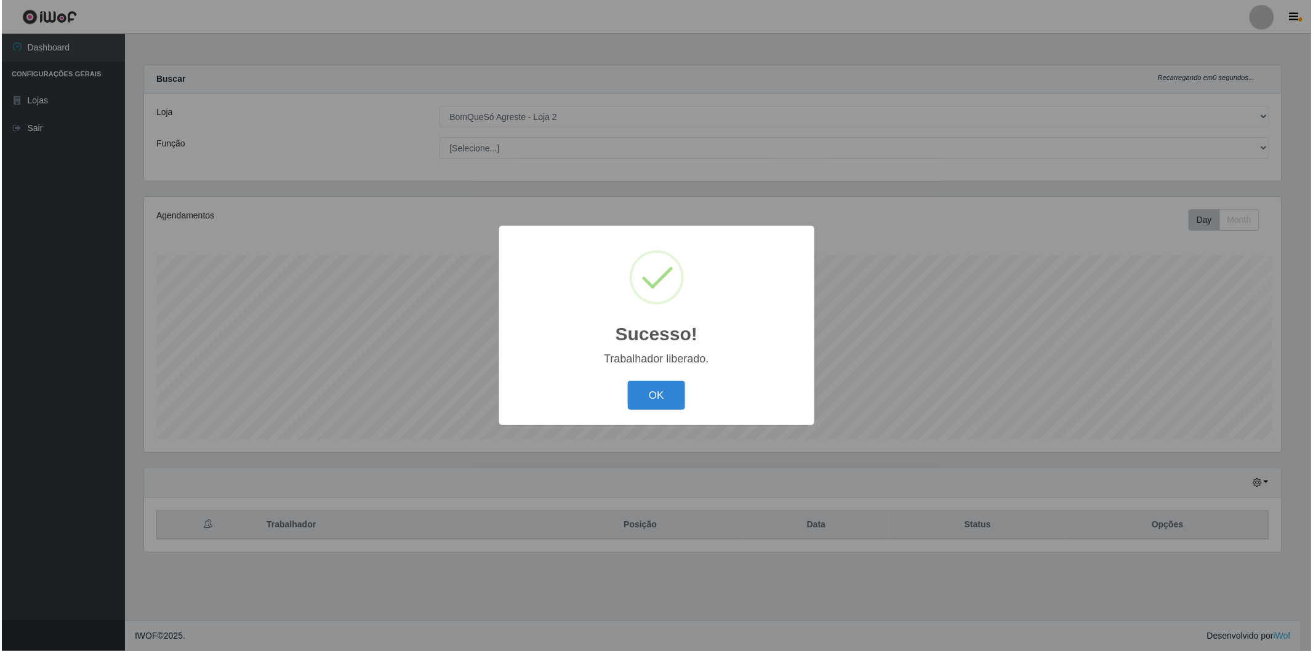
scroll to position [0, 0]
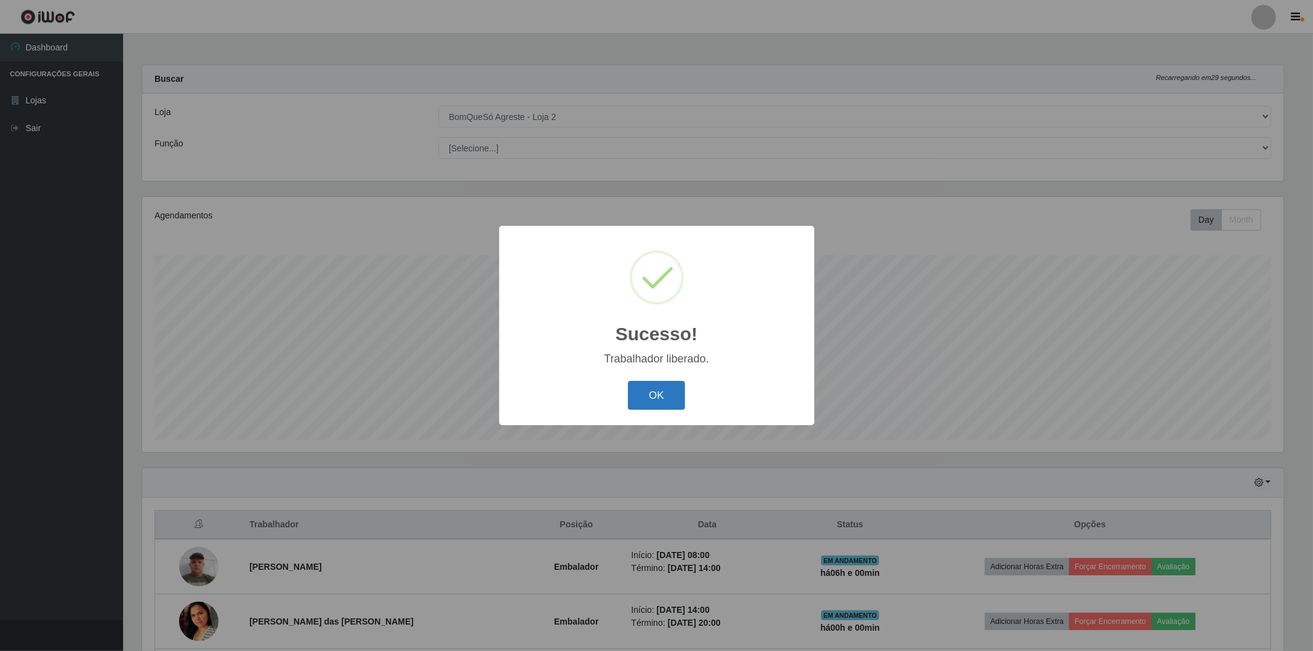
click at [672, 402] on button "OK" at bounding box center [656, 395] width 57 height 29
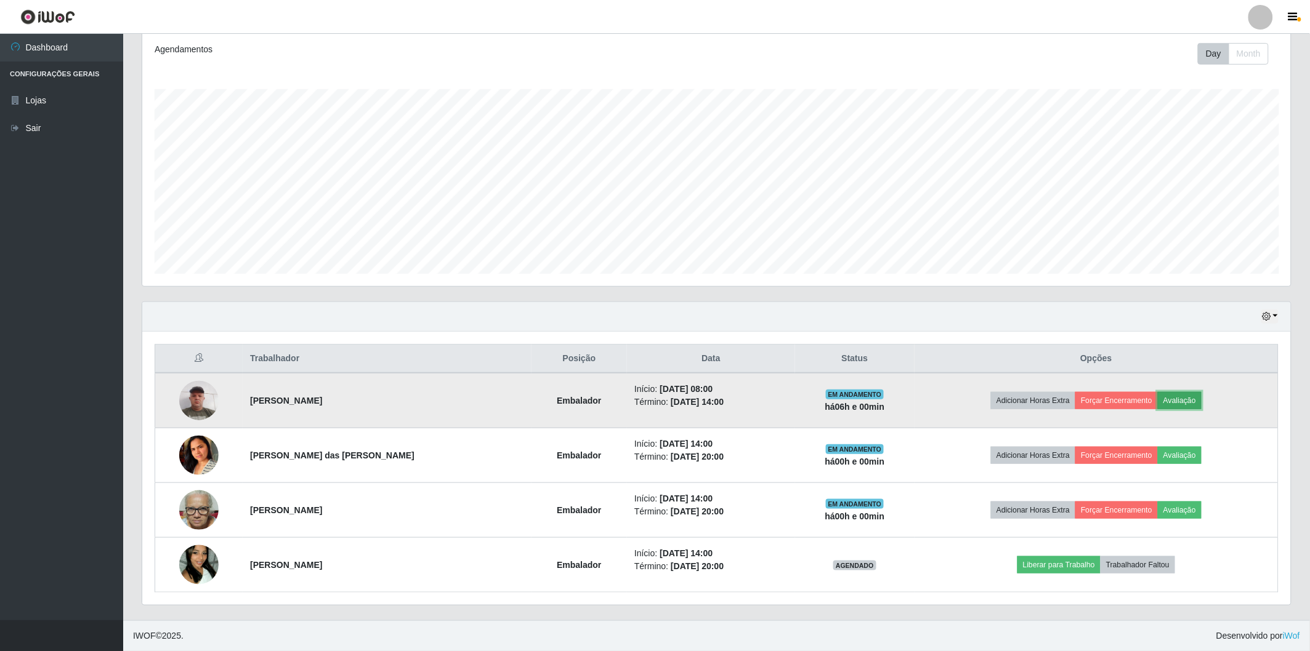
click at [1181, 399] on button "Avaliação" at bounding box center [1180, 400] width 44 height 17
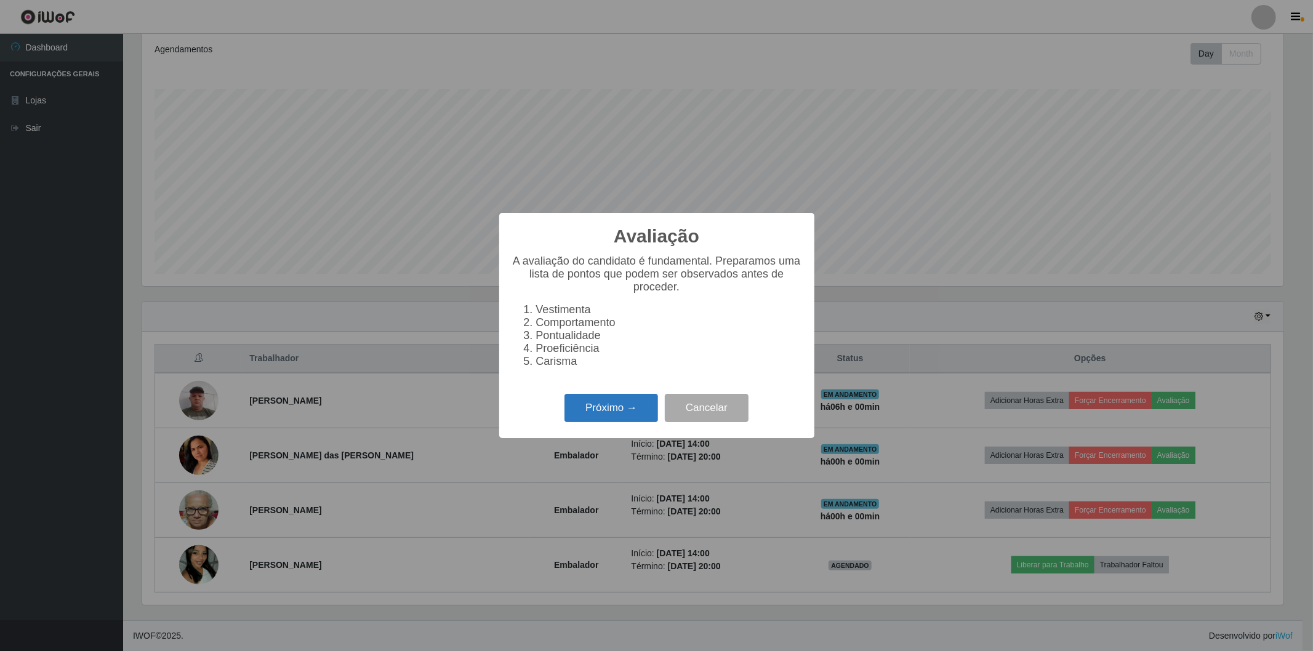
click at [599, 409] on button "Próximo →" at bounding box center [612, 408] width 94 height 29
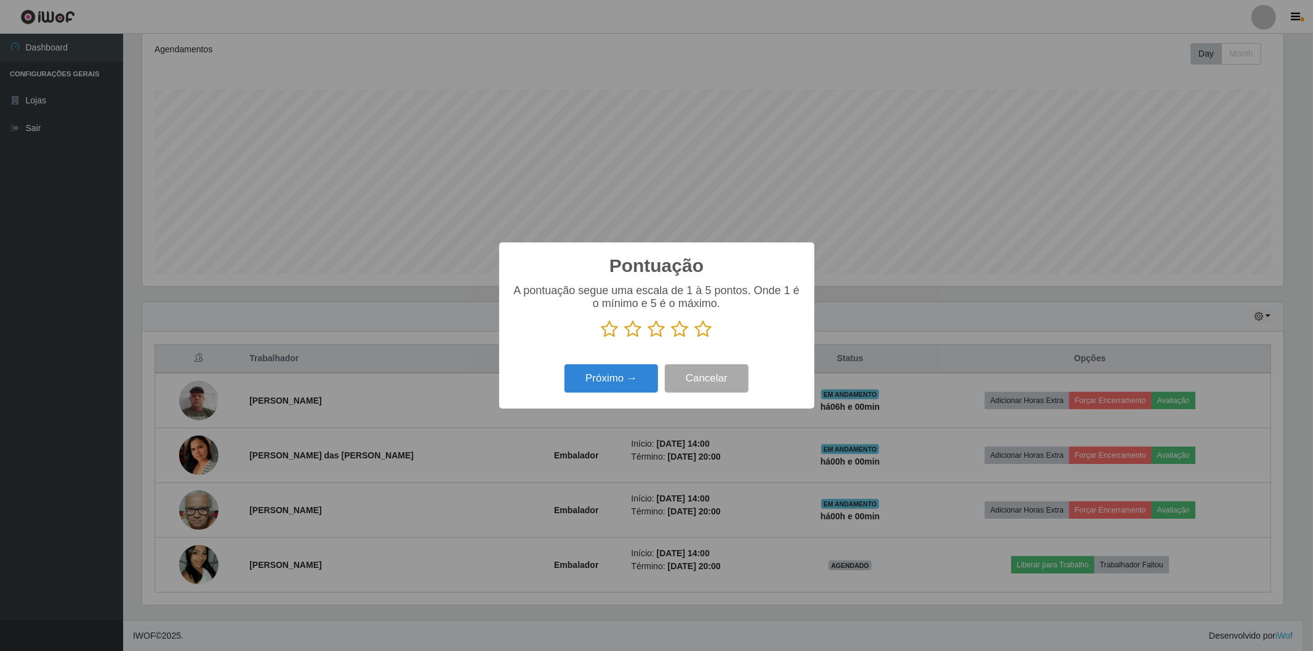
click at [699, 327] on icon at bounding box center [703, 329] width 17 height 18
click at [695, 339] on input "radio" at bounding box center [695, 339] width 0 height 0
click at [589, 378] on button "Próximo →" at bounding box center [612, 379] width 94 height 29
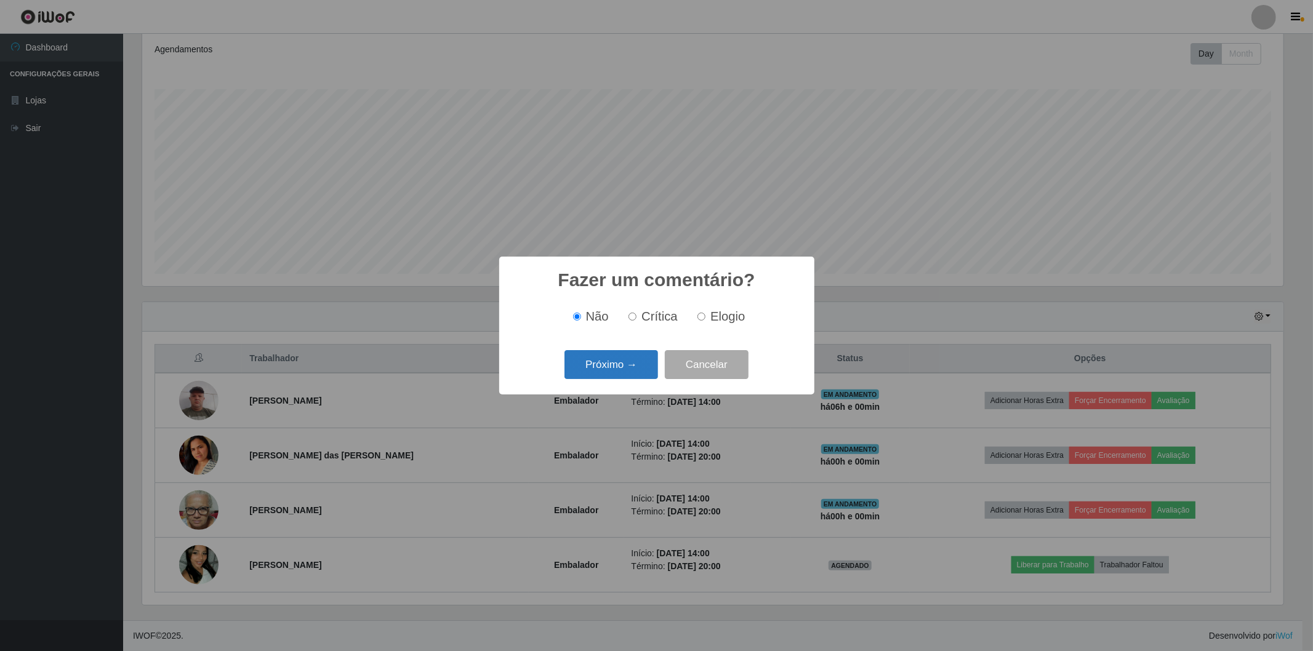
click at [599, 368] on button "Próximo →" at bounding box center [612, 364] width 94 height 29
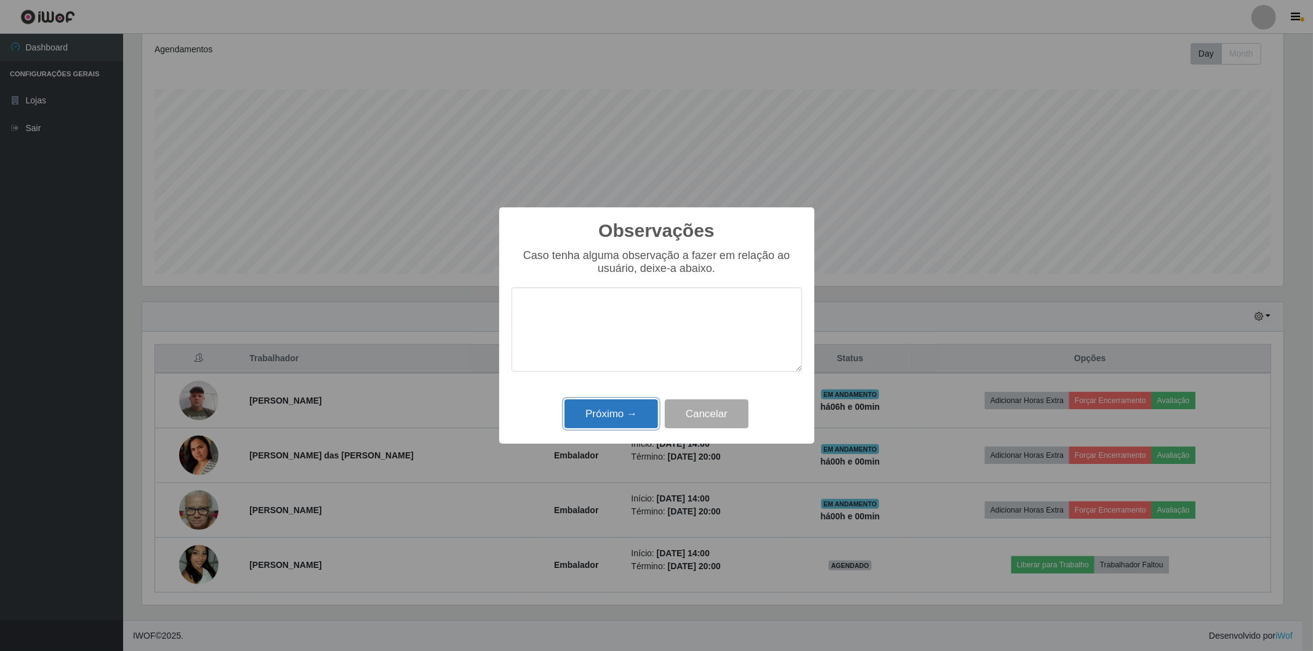
click at [587, 414] on button "Próximo →" at bounding box center [612, 414] width 94 height 29
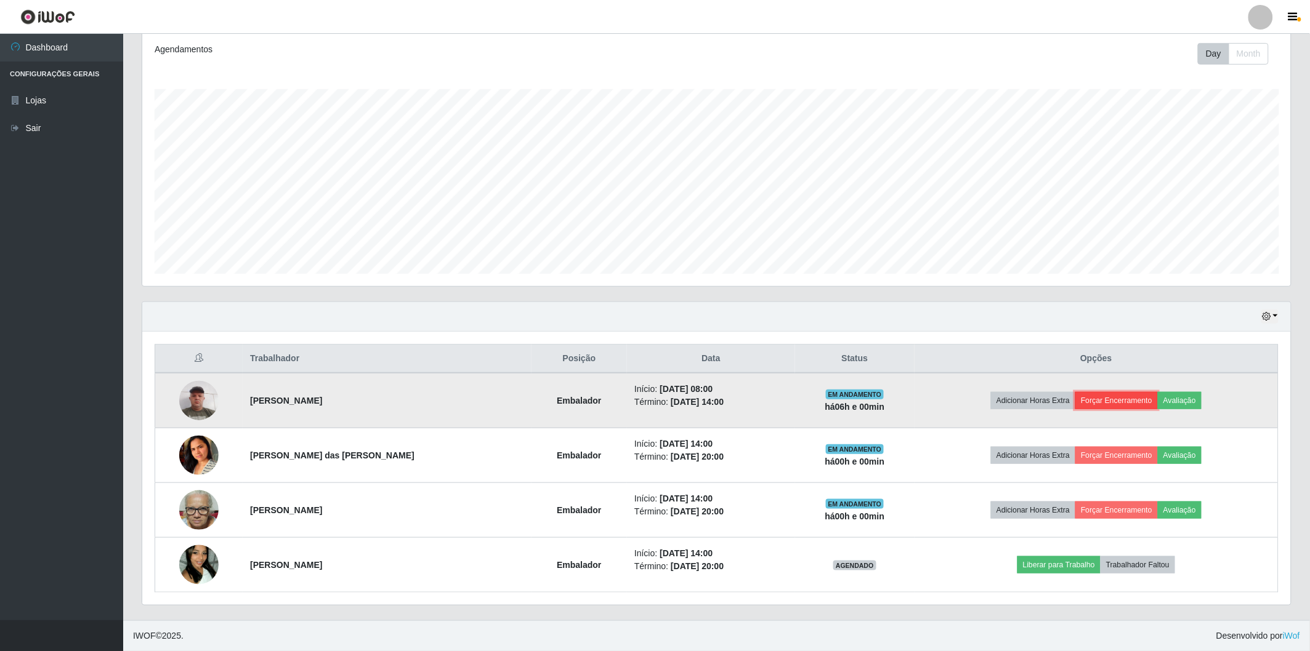
click at [1094, 396] on button "Forçar Encerramento" at bounding box center [1116, 400] width 83 height 17
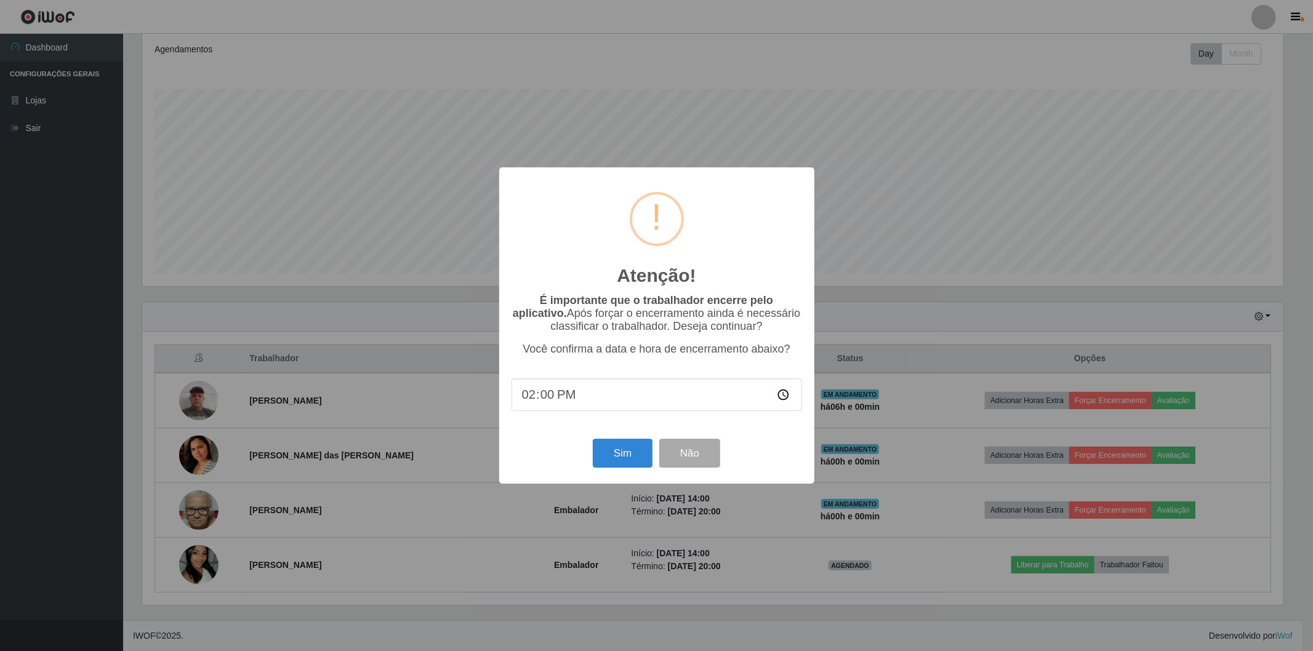
click at [627, 471] on div "Sim Não" at bounding box center [657, 453] width 291 height 35
click at [629, 465] on button "Sim" at bounding box center [623, 453] width 60 height 29
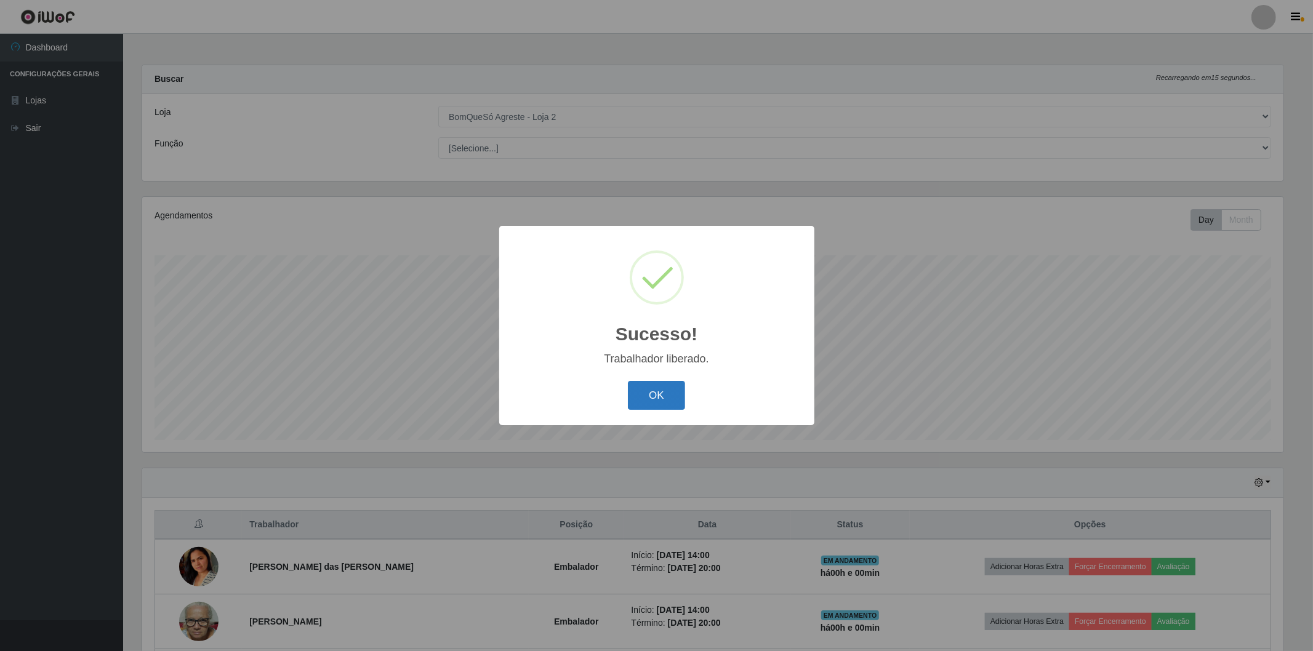
click at [655, 403] on button "OK" at bounding box center [656, 395] width 57 height 29
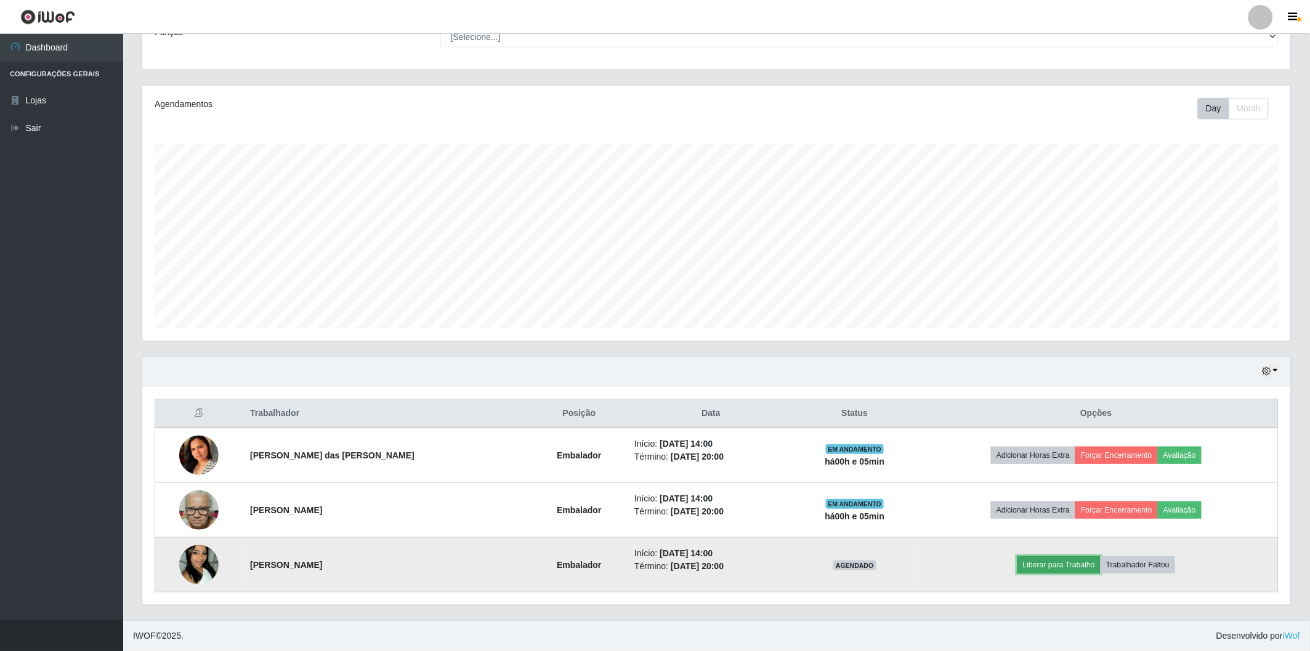
click at [1062, 565] on button "Liberar para Trabalho" at bounding box center [1058, 565] width 83 height 17
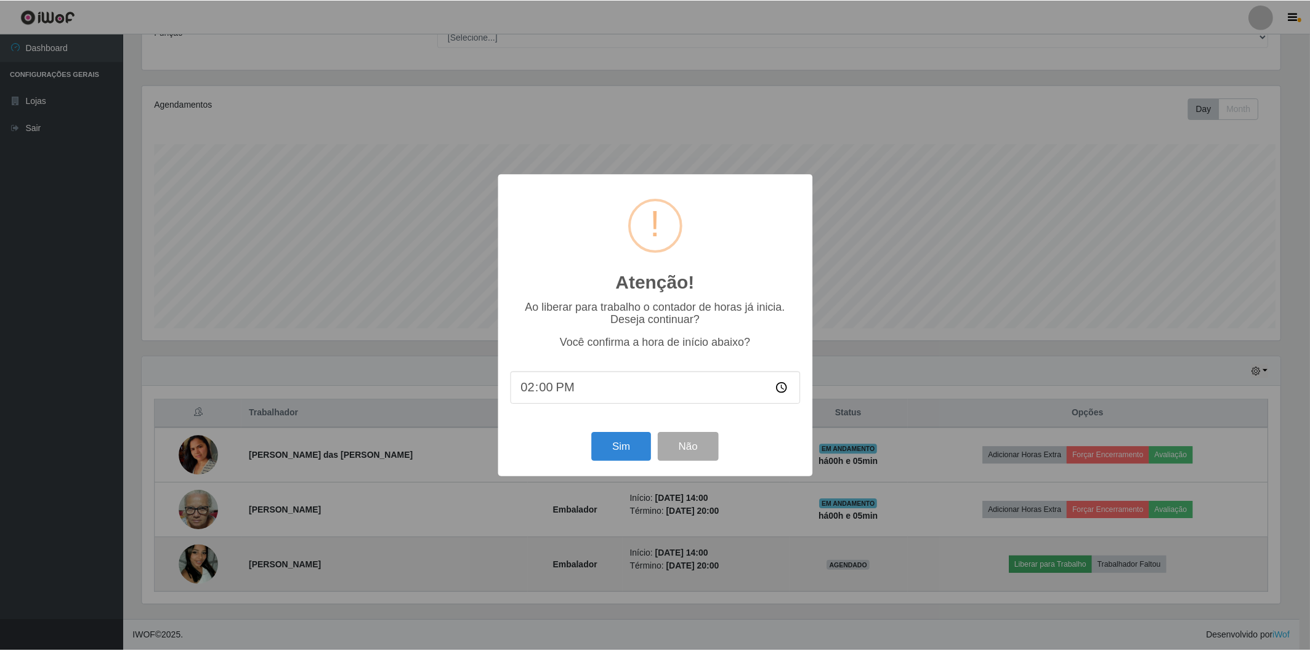
scroll to position [255, 1141]
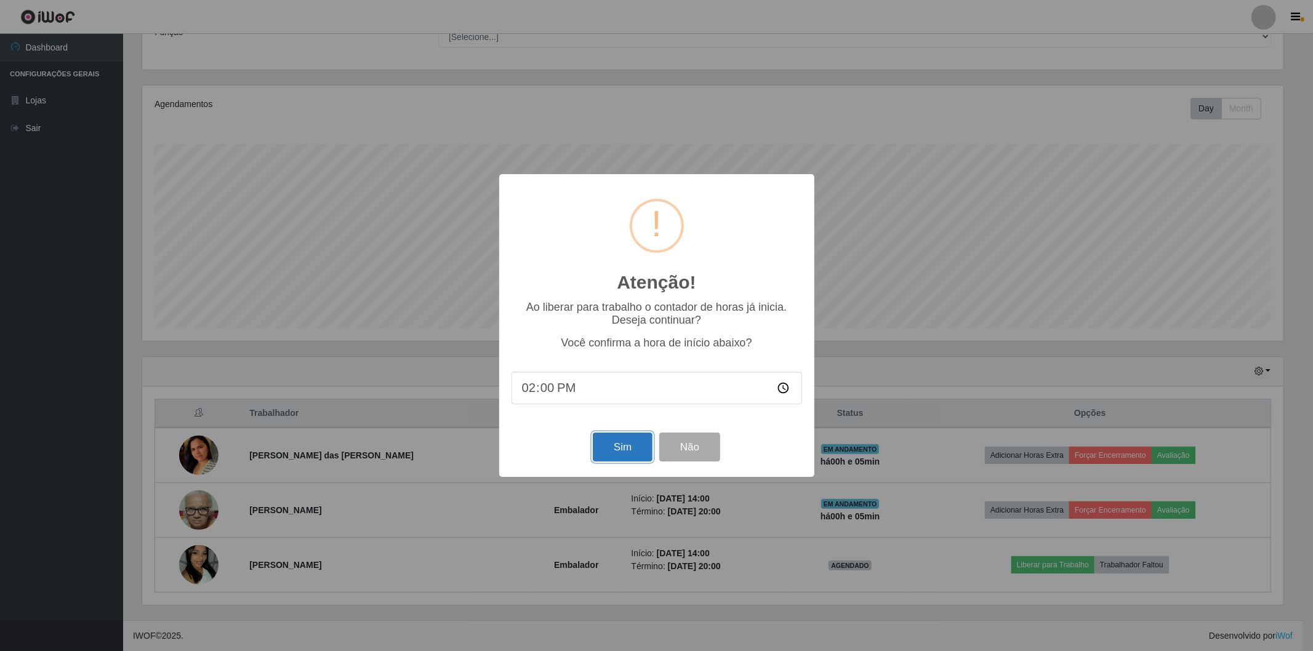
click at [618, 444] on button "Sim" at bounding box center [623, 447] width 60 height 29
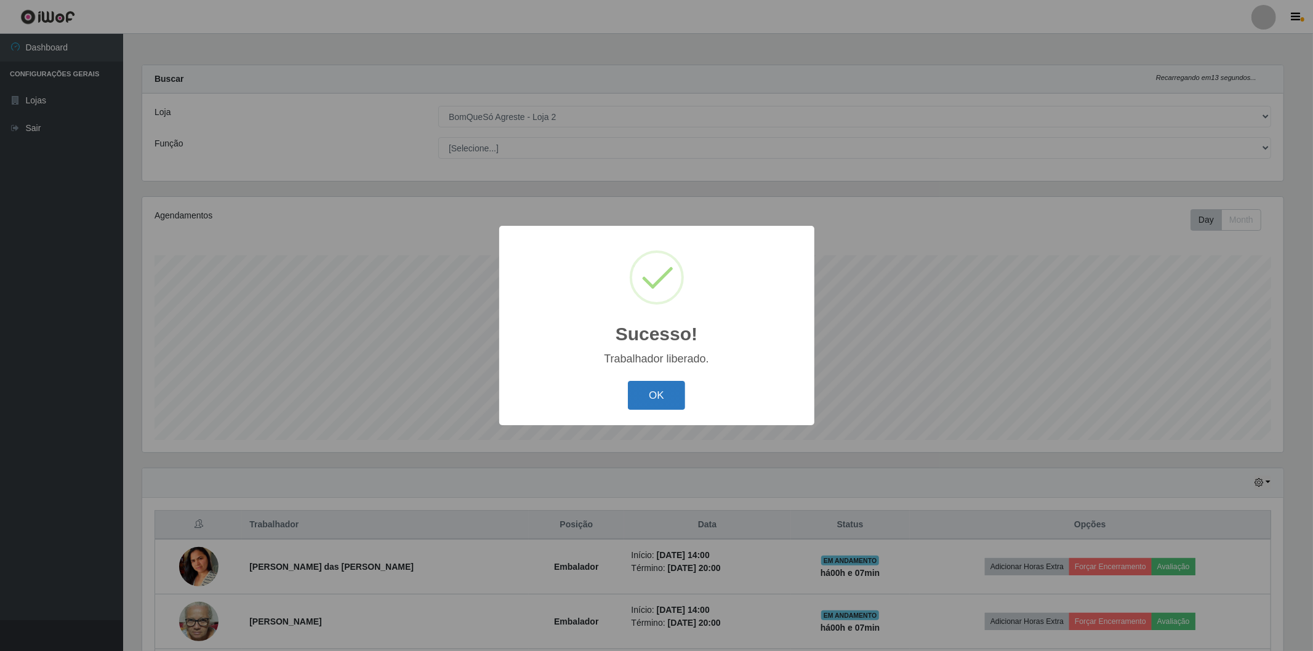
click at [669, 393] on button "OK" at bounding box center [656, 395] width 57 height 29
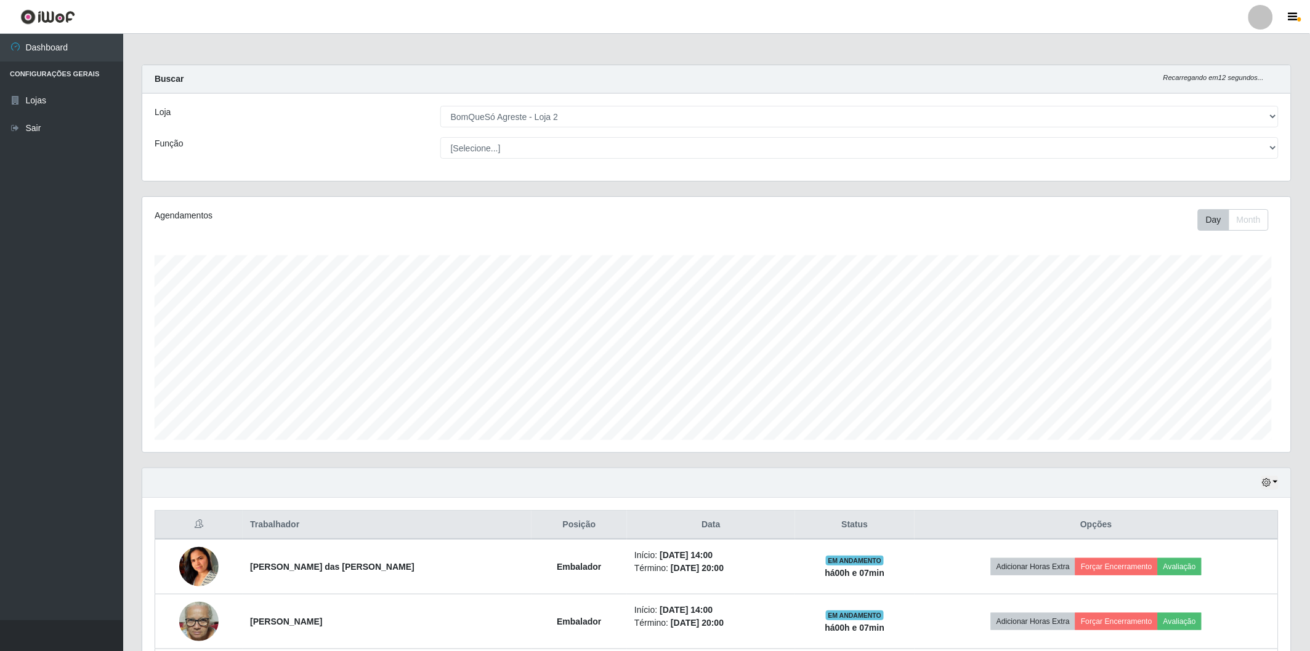
scroll to position [255, 1148]
click at [95, 433] on ul "Dashboard Configurações Gerais Lojas Sair" at bounding box center [61, 327] width 123 height 587
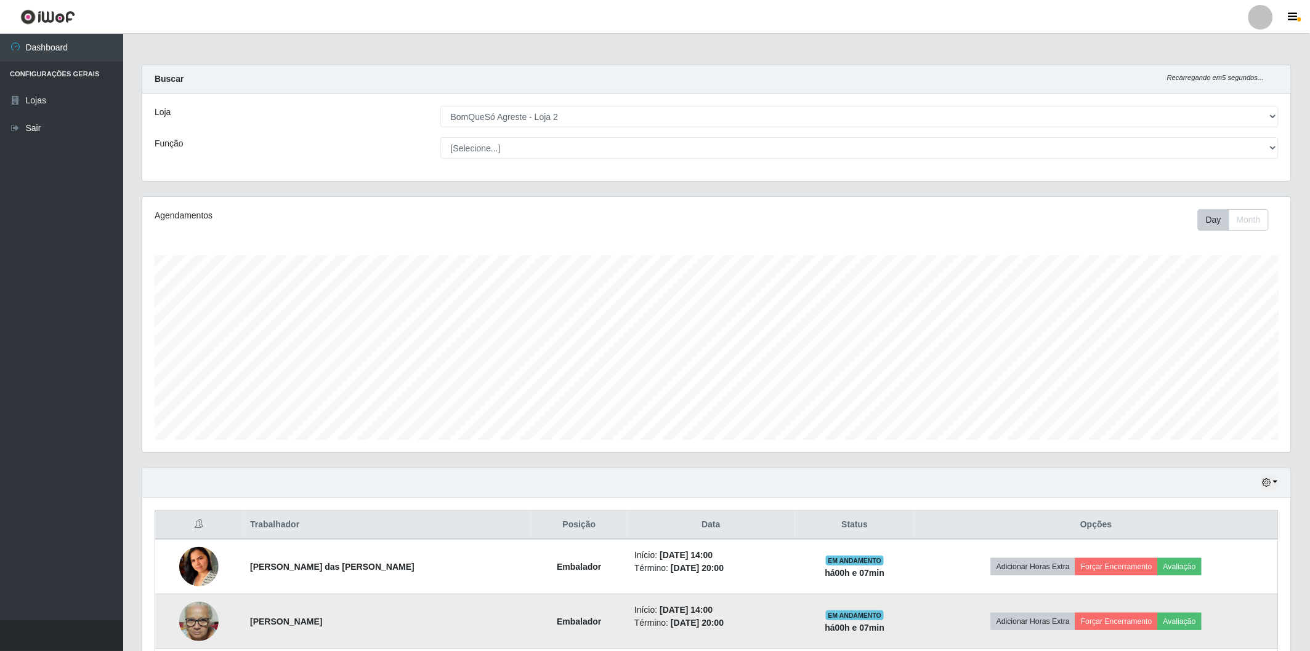
click at [205, 621] on img at bounding box center [198, 622] width 39 height 52
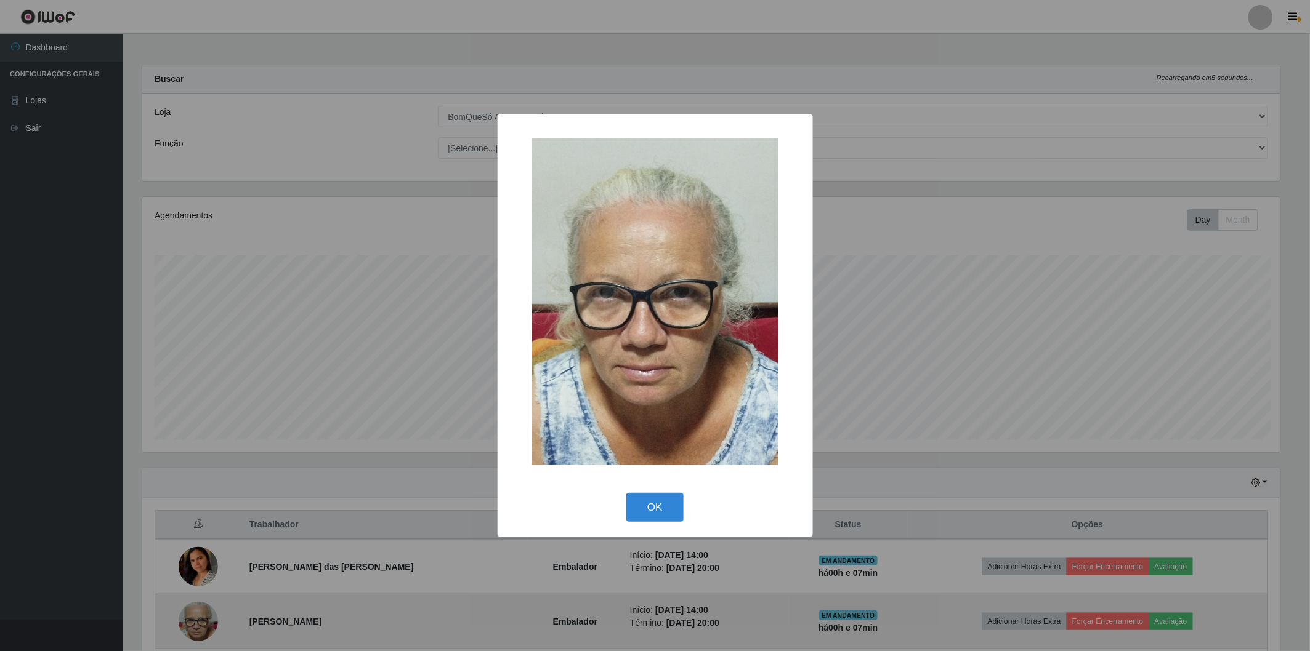
scroll to position [255, 1141]
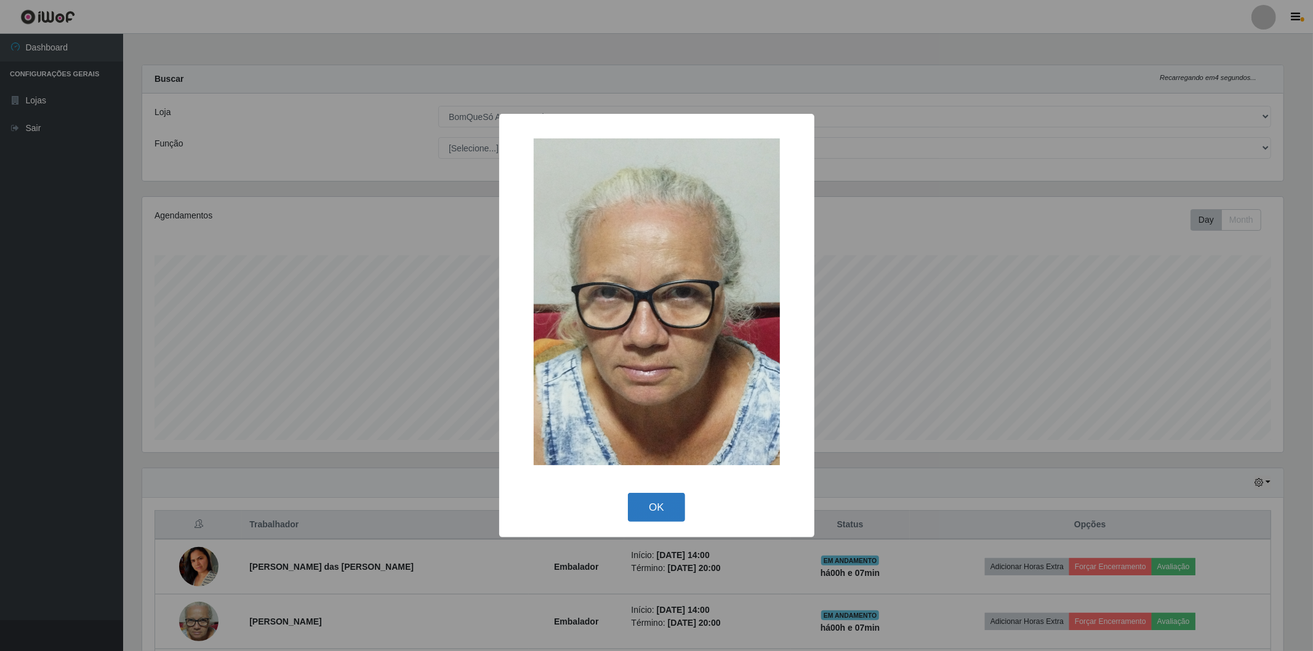
click at [659, 509] on button "OK" at bounding box center [656, 507] width 57 height 29
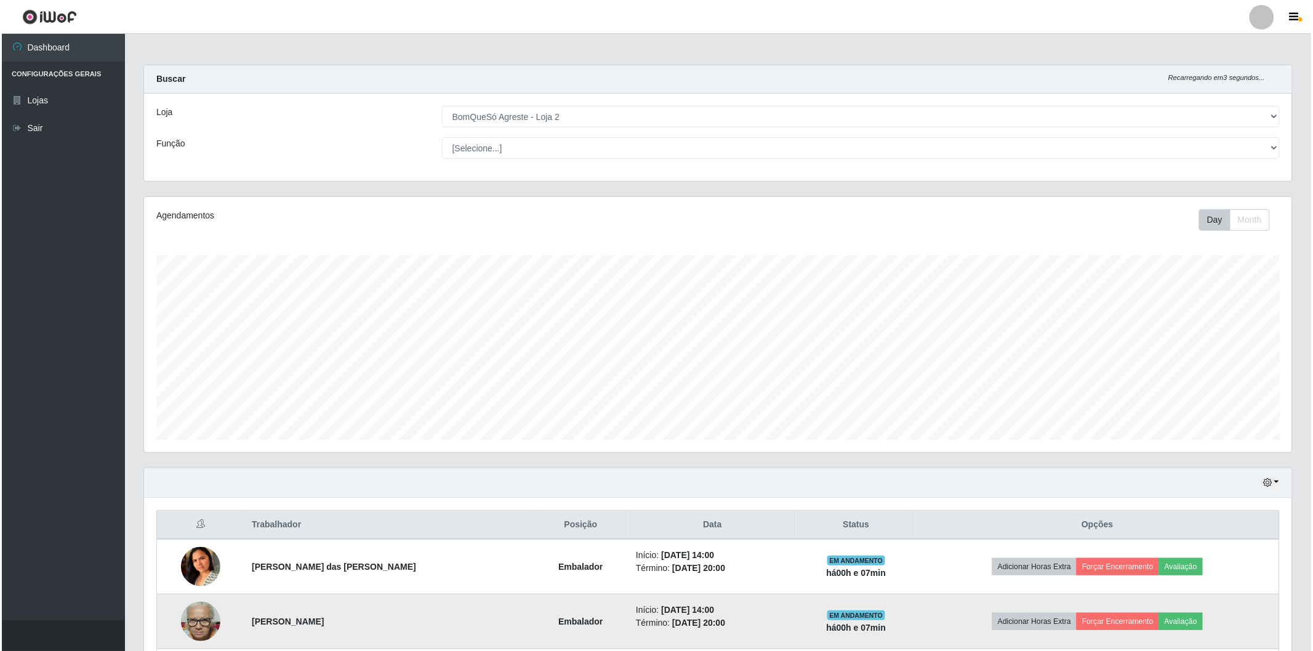
scroll to position [111, 0]
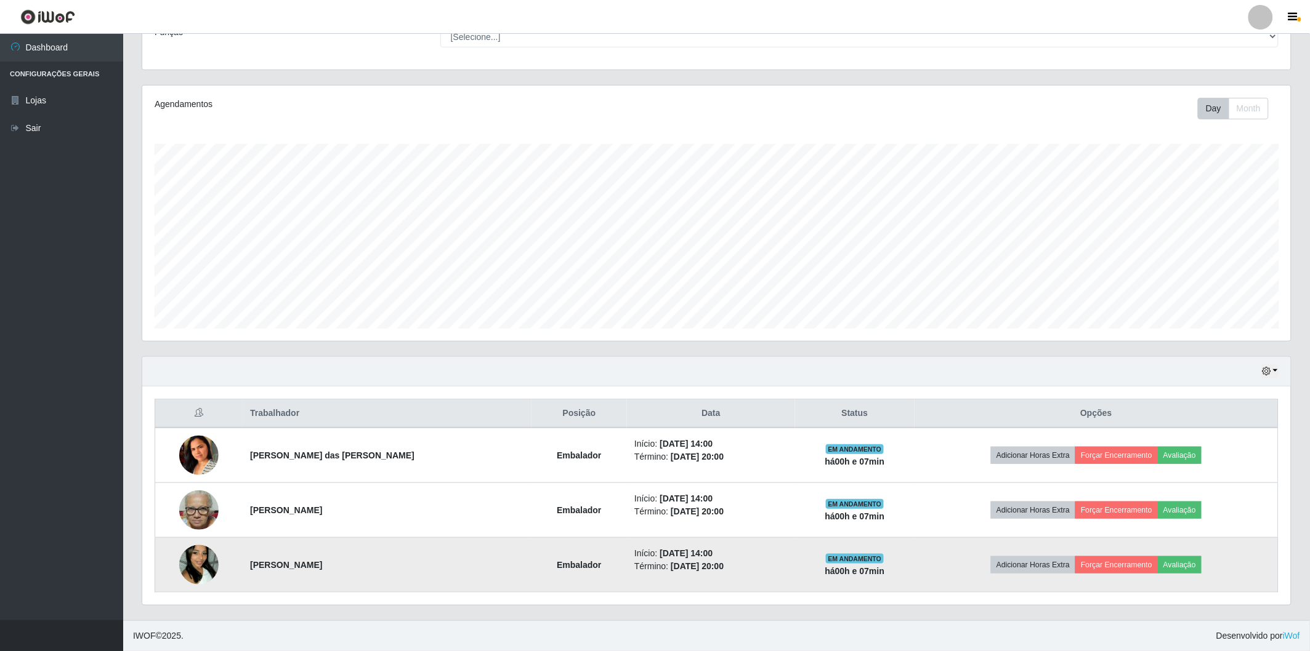
click at [189, 557] on img at bounding box center [198, 565] width 39 height 70
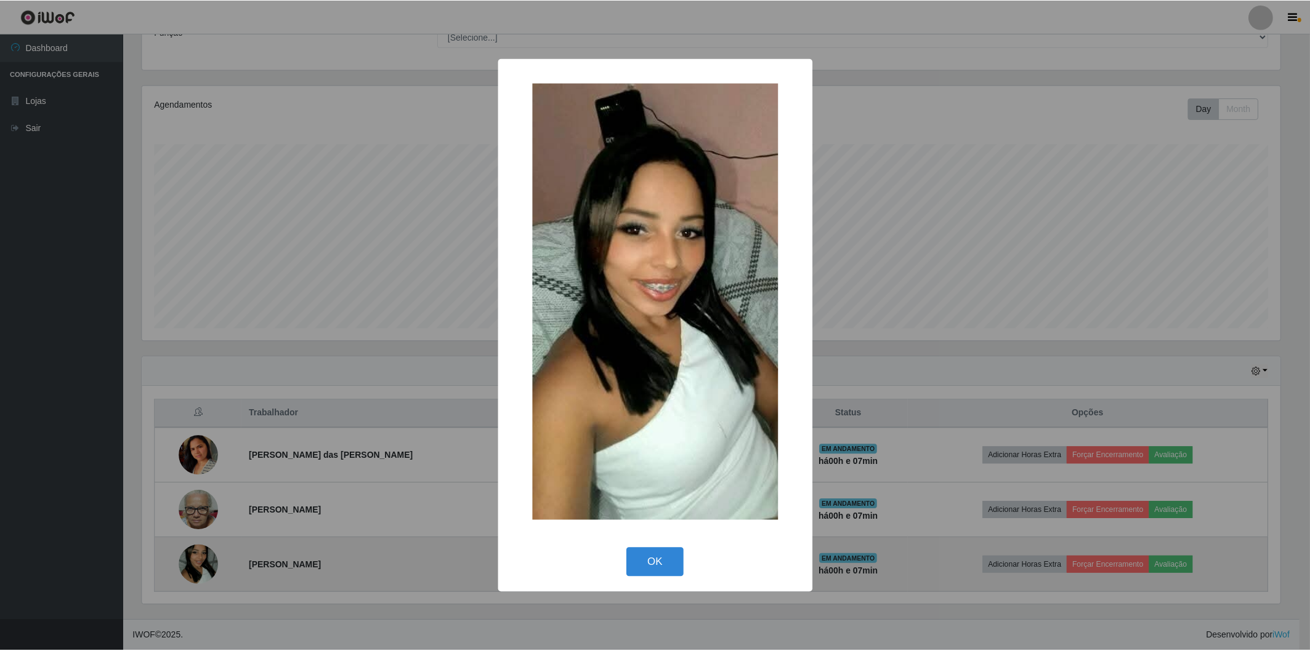
scroll to position [255, 1141]
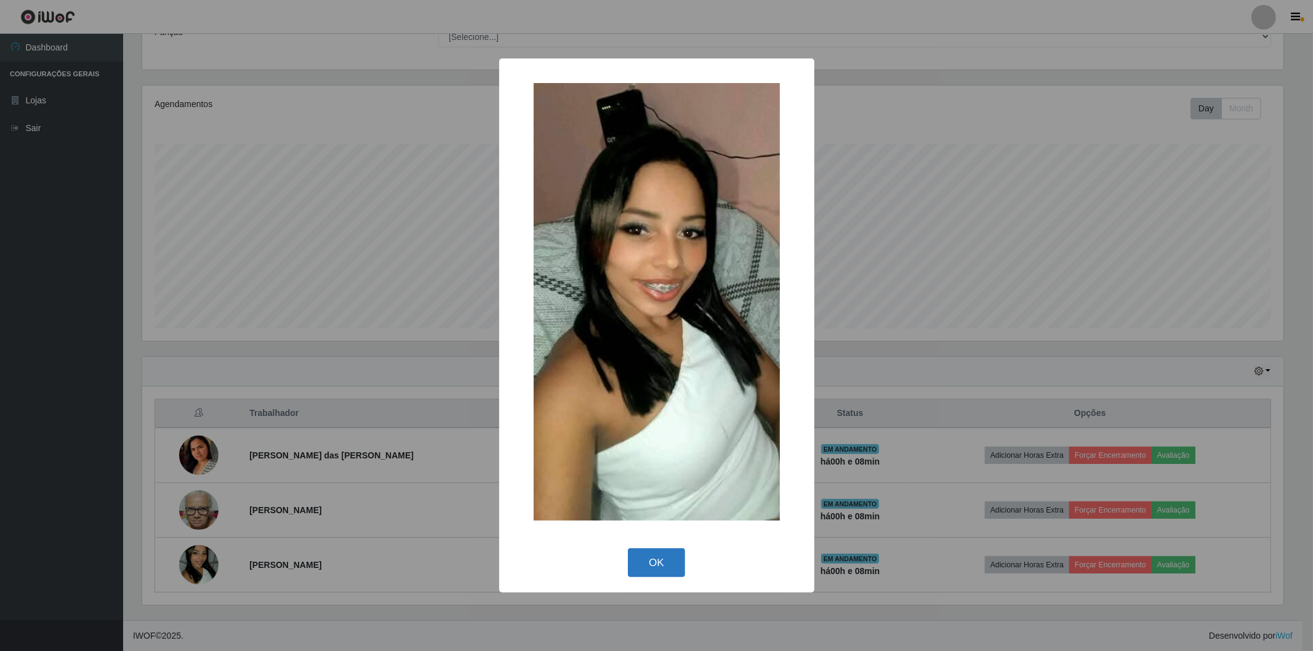
click at [660, 554] on button "OK" at bounding box center [656, 563] width 57 height 29
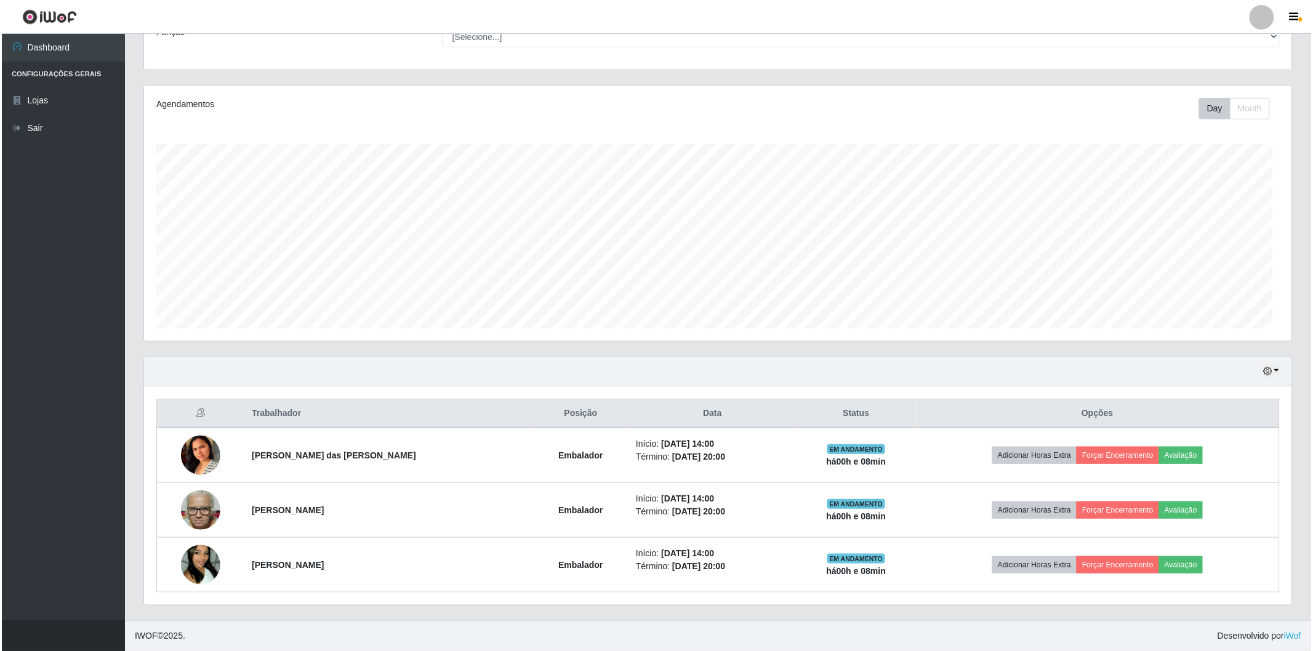
scroll to position [255, 1148]
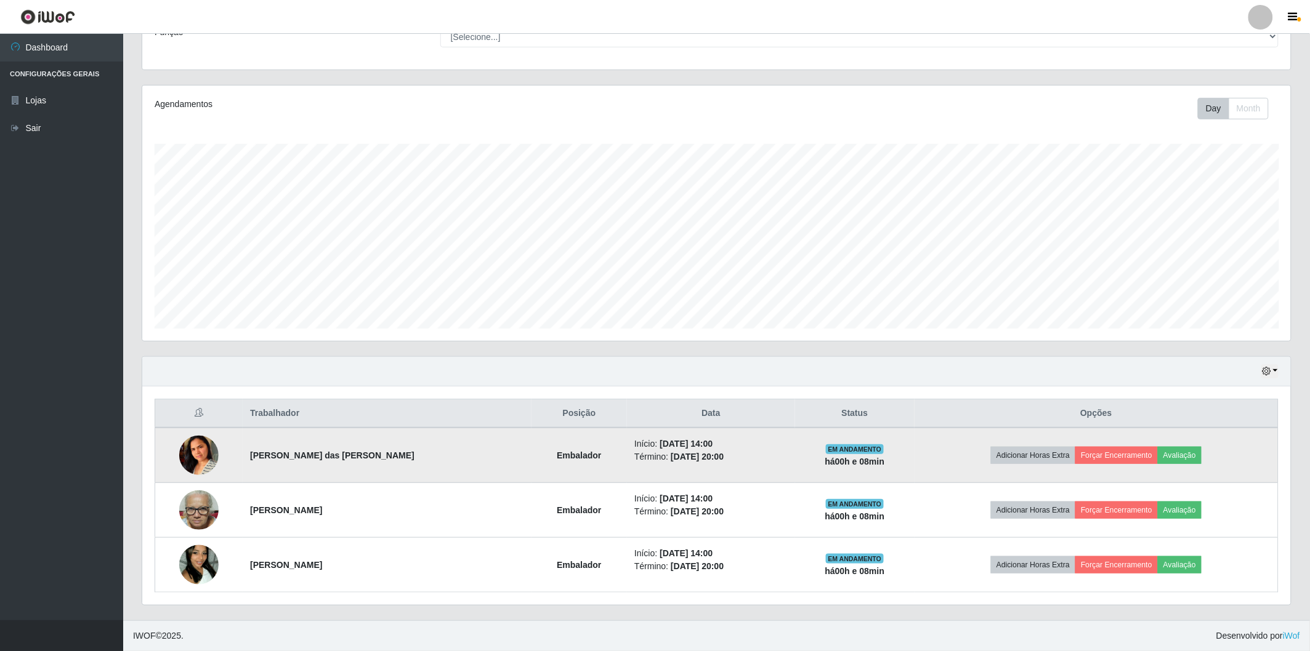
click at [196, 446] on img at bounding box center [198, 455] width 39 height 77
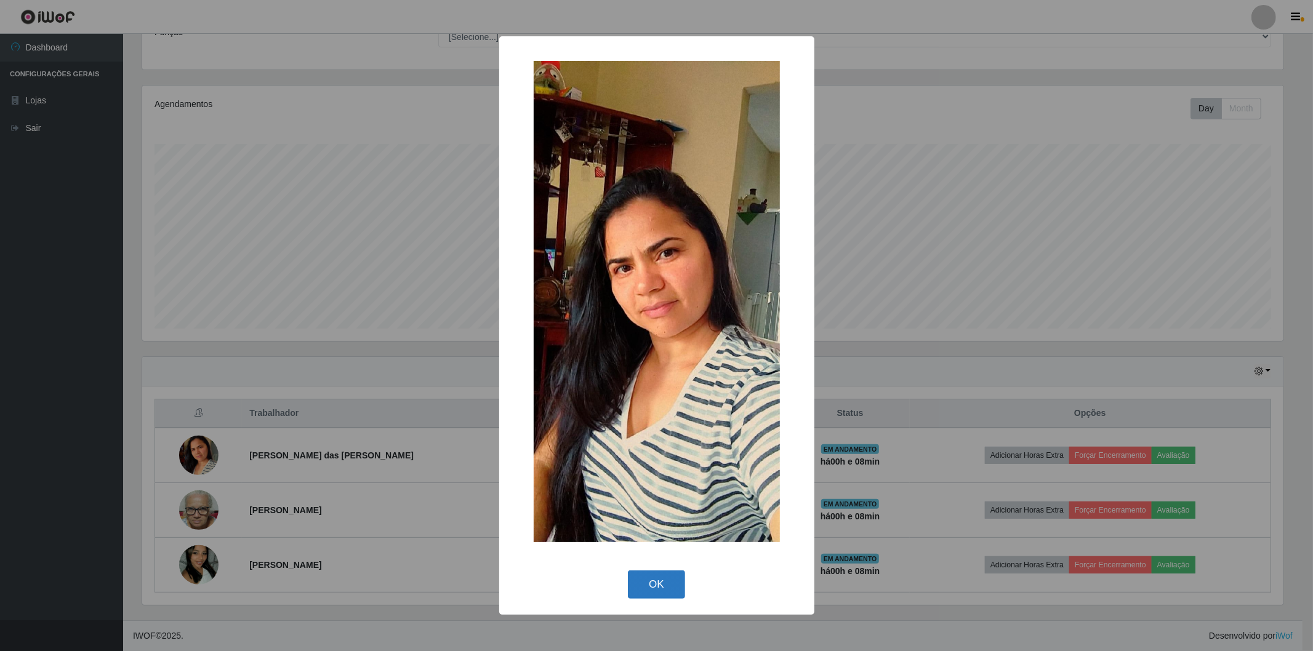
click at [649, 589] on button "OK" at bounding box center [656, 585] width 57 height 29
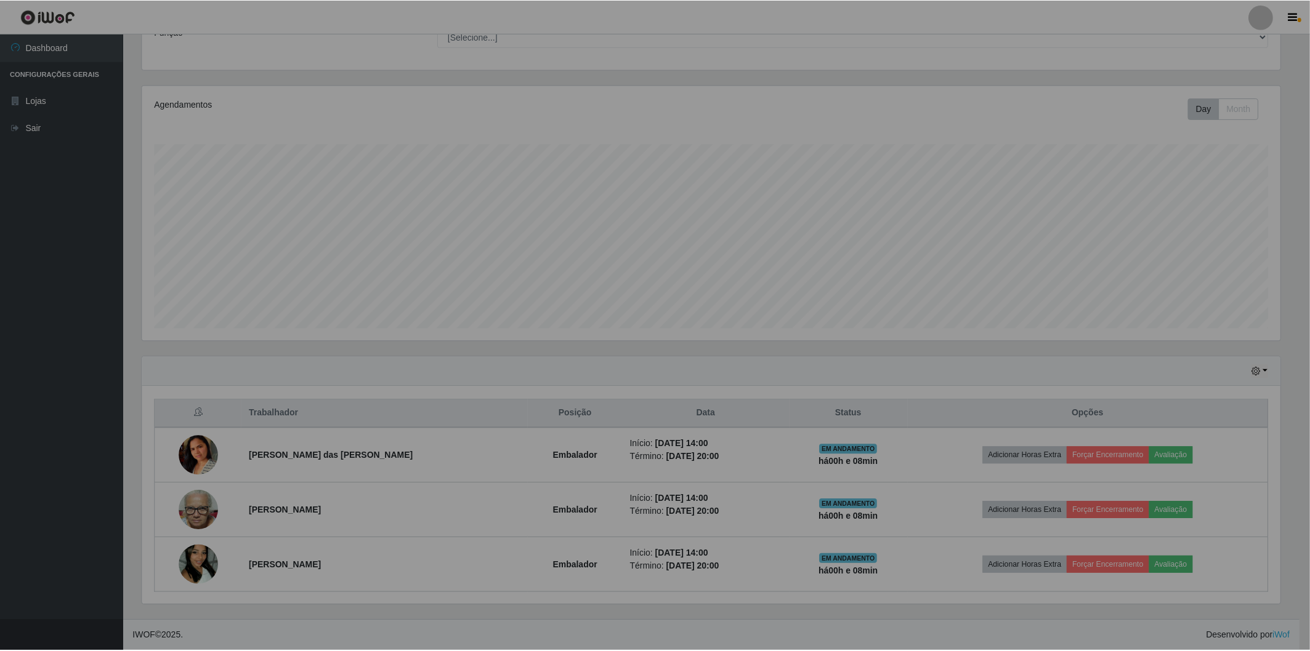
scroll to position [255, 1148]
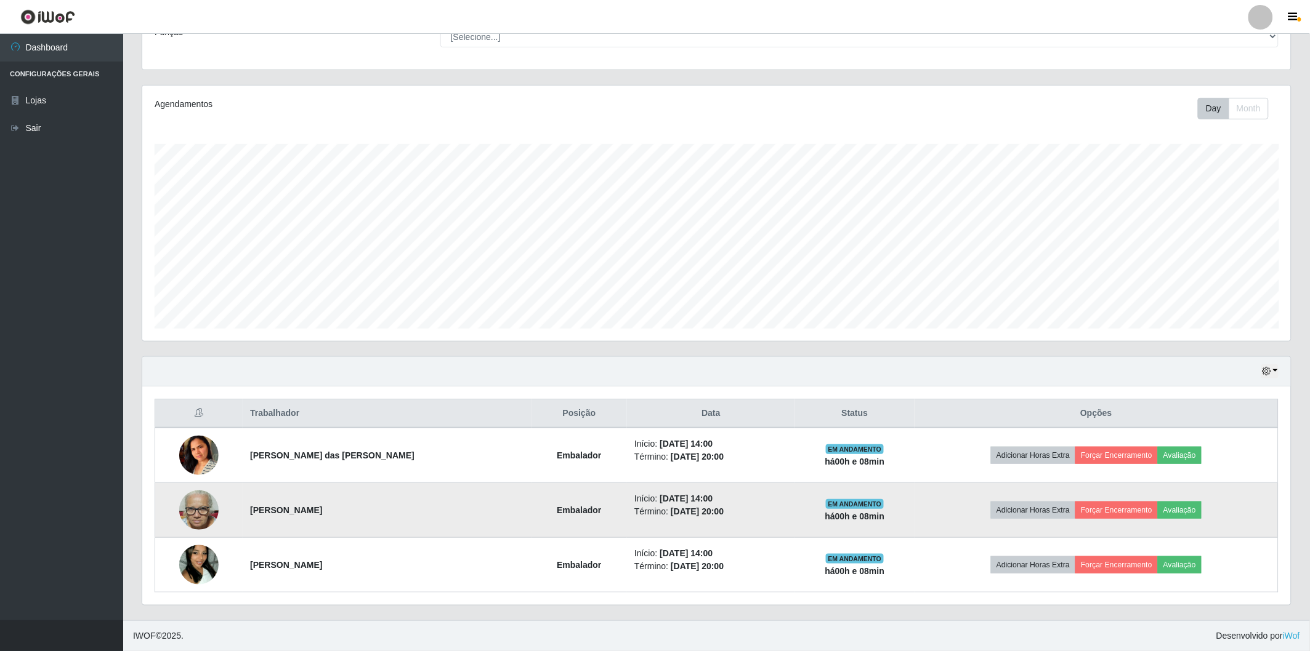
click at [198, 495] on img at bounding box center [198, 511] width 39 height 52
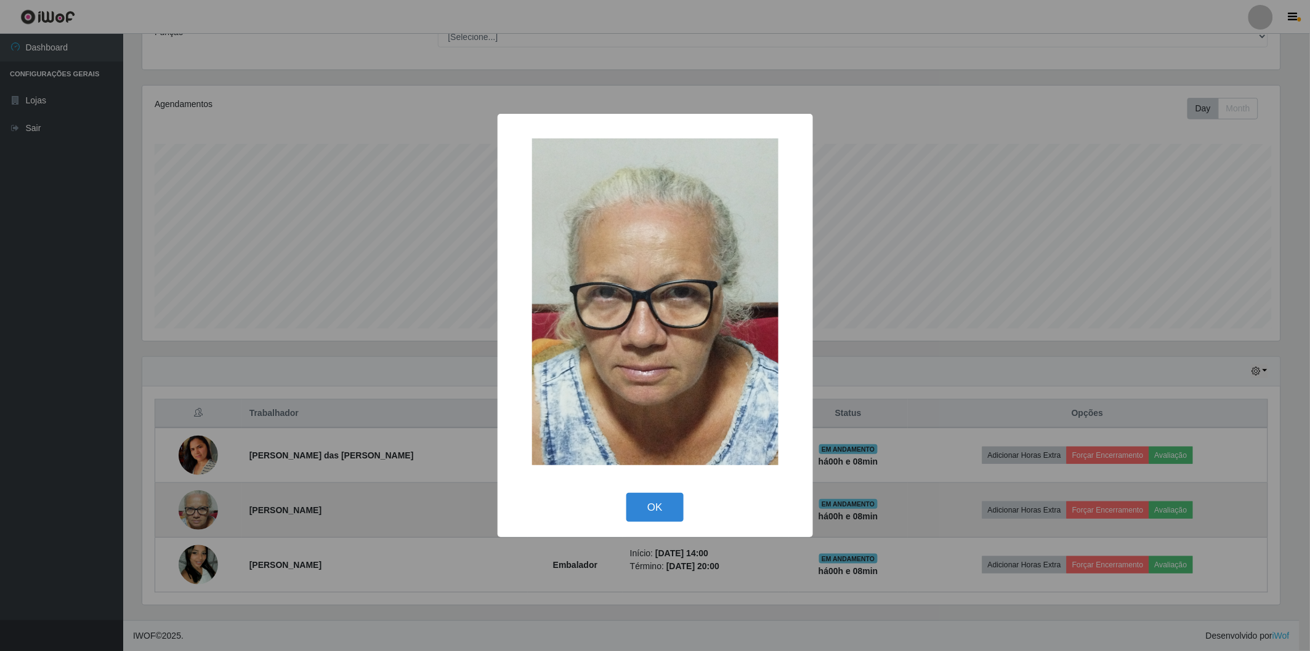
scroll to position [255, 1141]
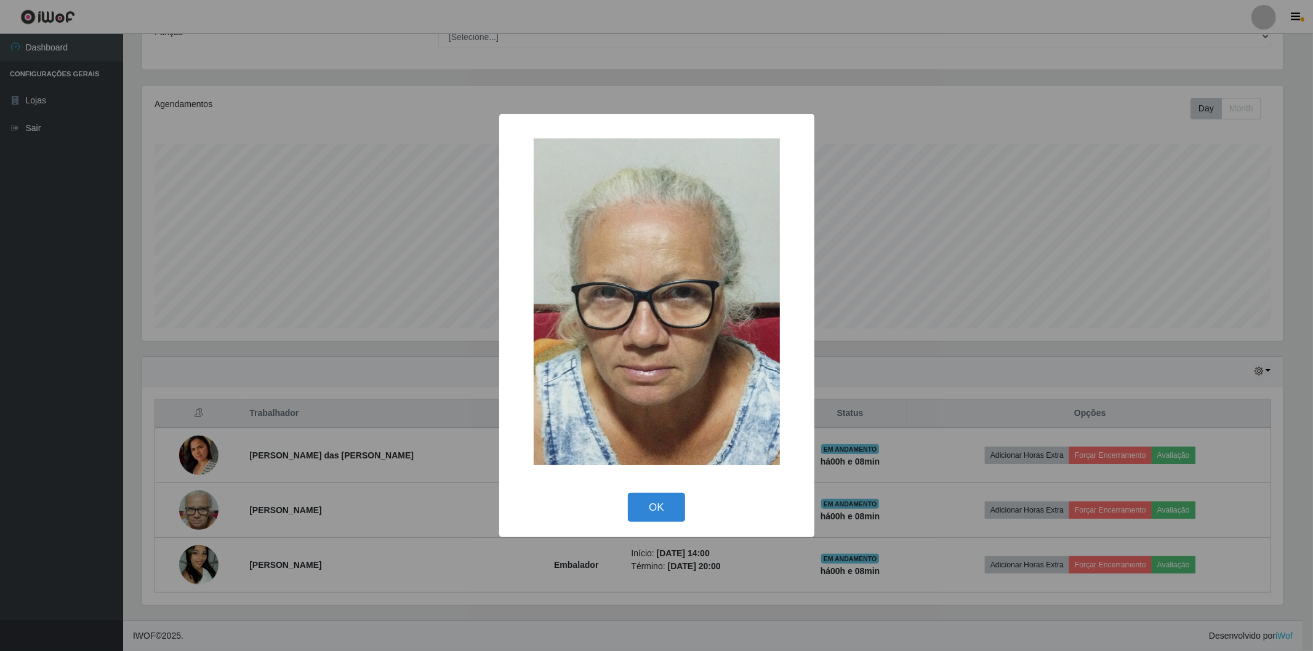
click at [653, 491] on div "OK Cancel" at bounding box center [657, 507] width 291 height 35
click at [659, 496] on button "OK" at bounding box center [656, 507] width 57 height 29
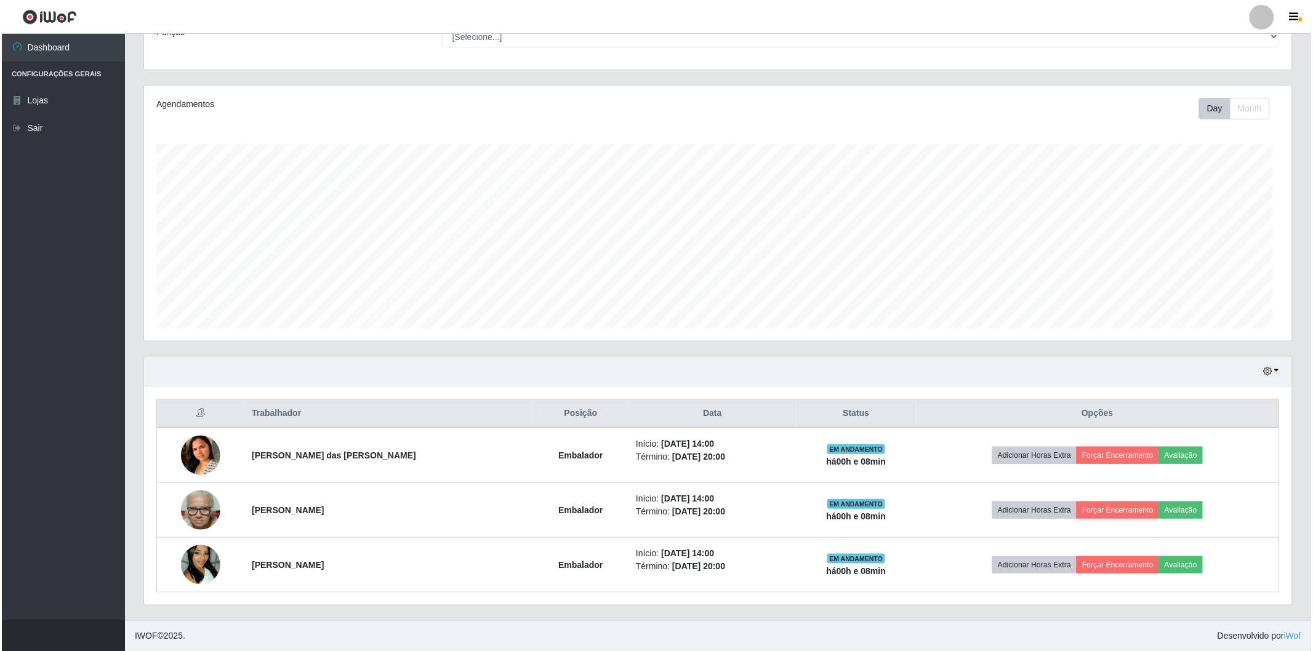
scroll to position [255, 1148]
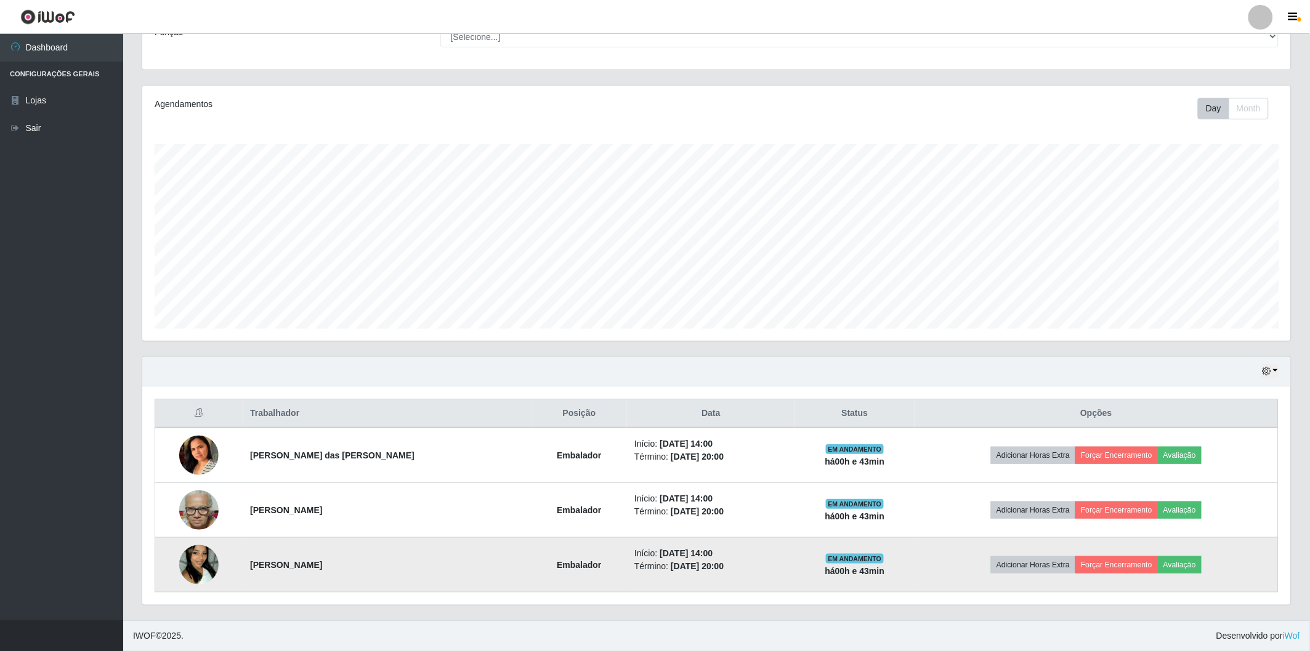
click at [186, 574] on img at bounding box center [198, 565] width 39 height 70
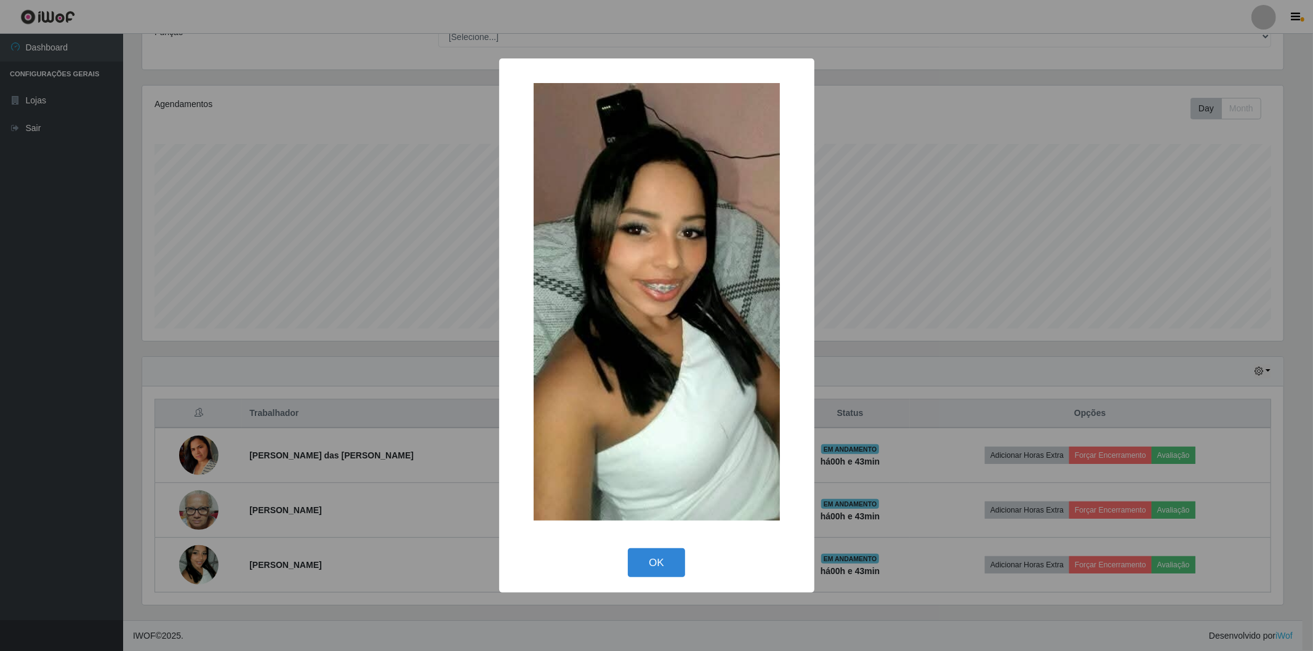
click at [198, 568] on div "× OK Cancel" at bounding box center [656, 325] width 1313 height 651
